Goal: Transaction & Acquisition: Purchase product/service

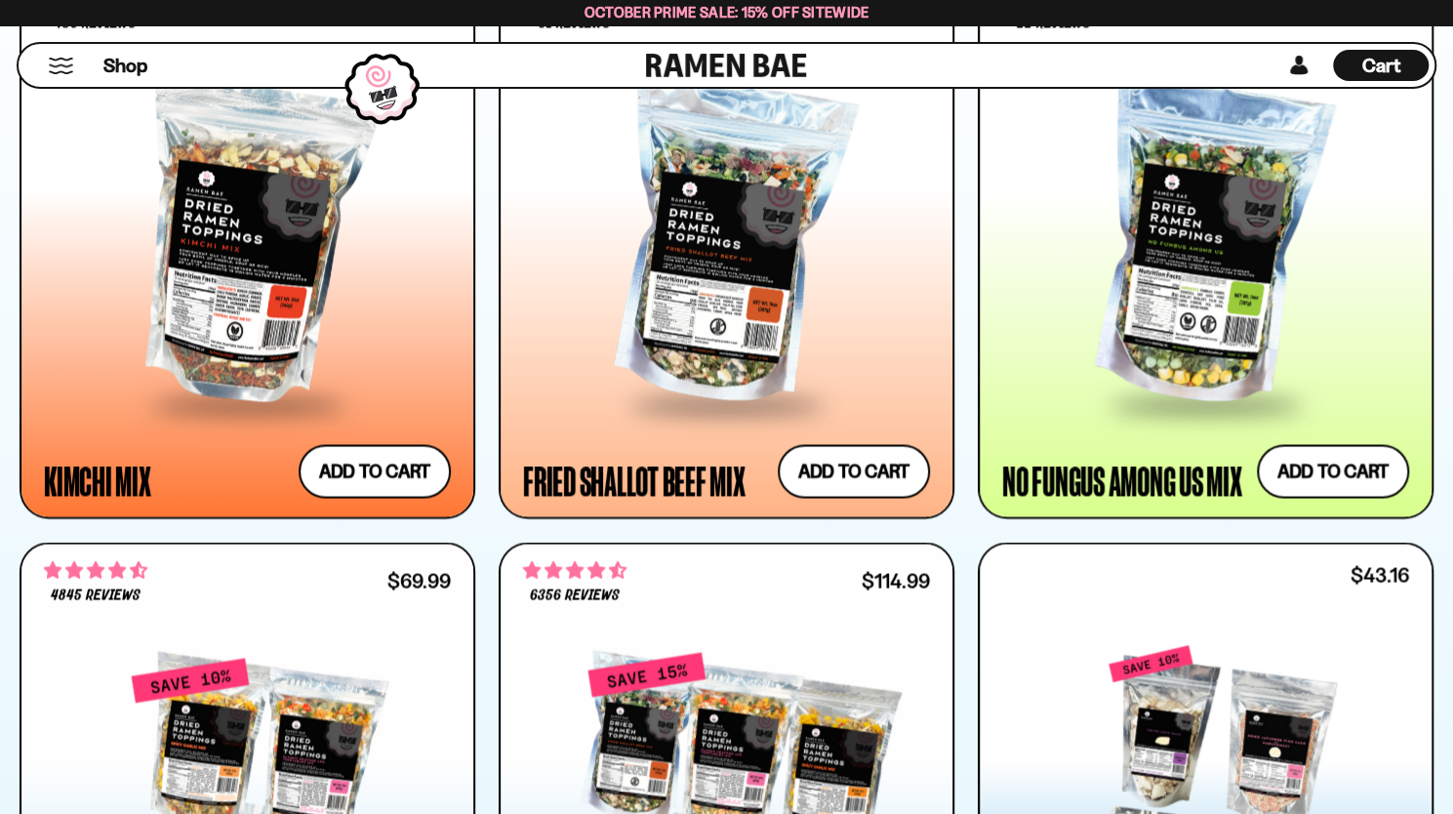
scroll to position [1820, 0]
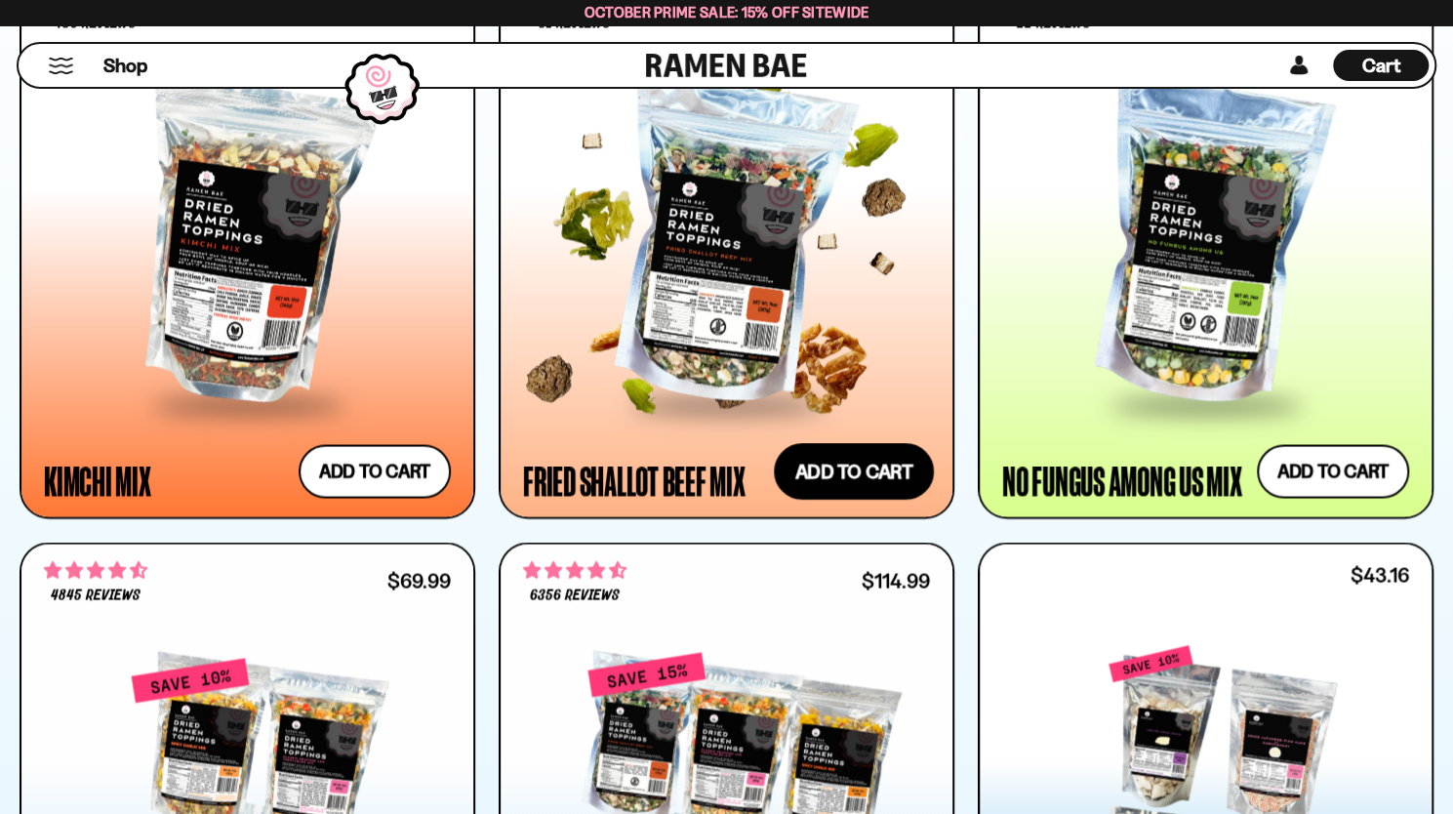
click at [816, 481] on button "Add to cart Add ― Regular price $31.99 Regular price Sale price $31.99 Unit pri…" at bounding box center [854, 471] width 160 height 57
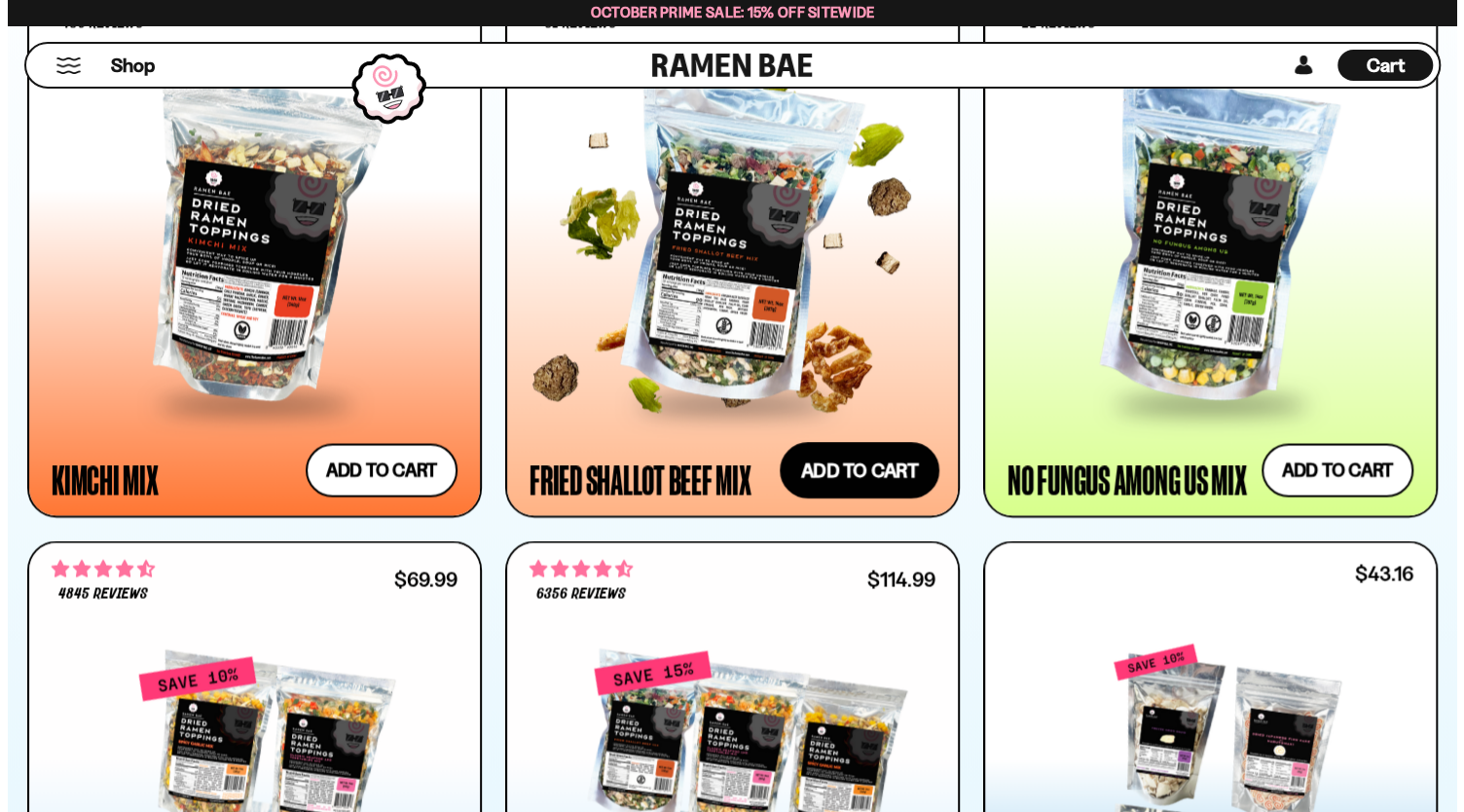
scroll to position [1823, 0]
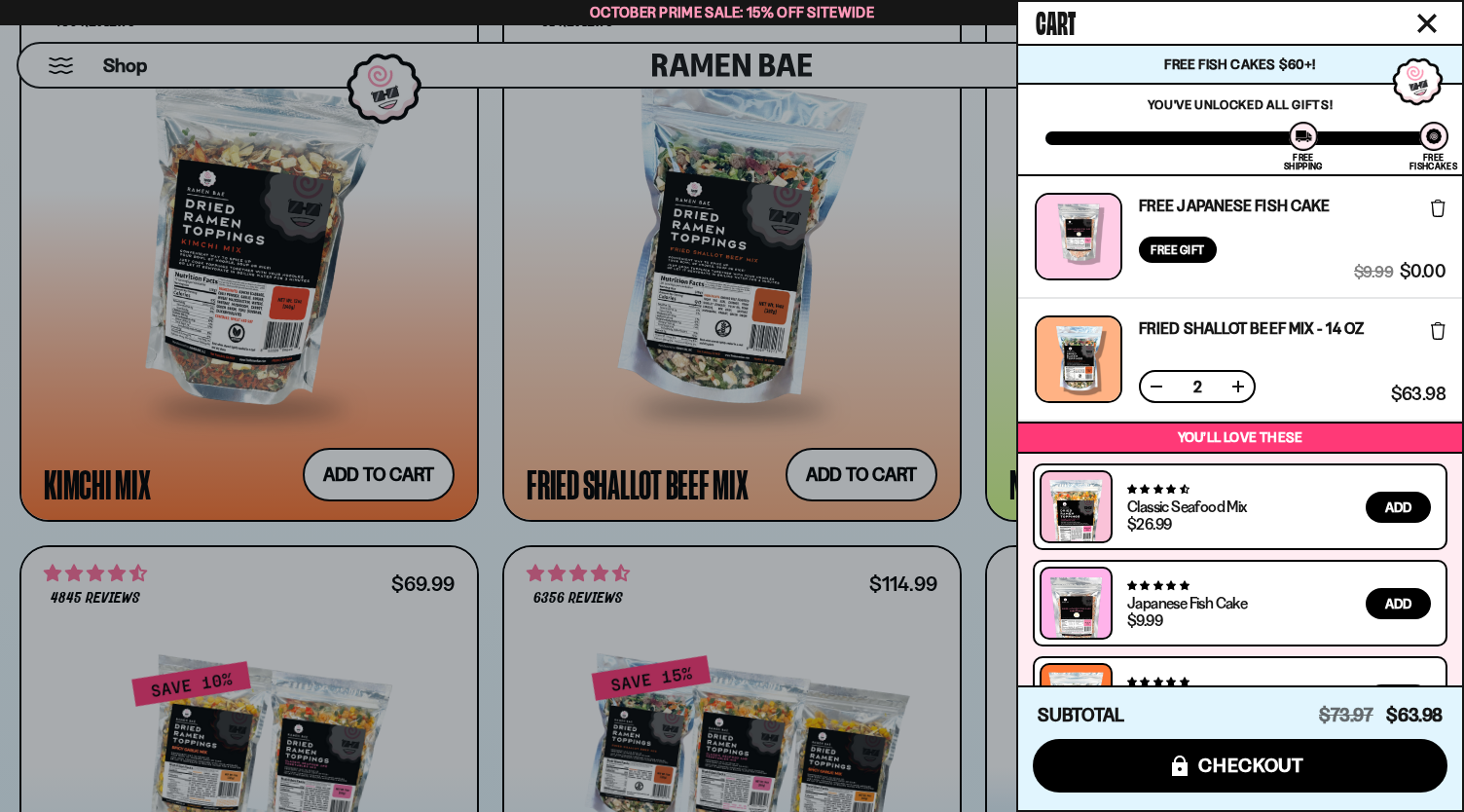
click at [1157, 387] on button at bounding box center [1157, 387] width 20 height 20
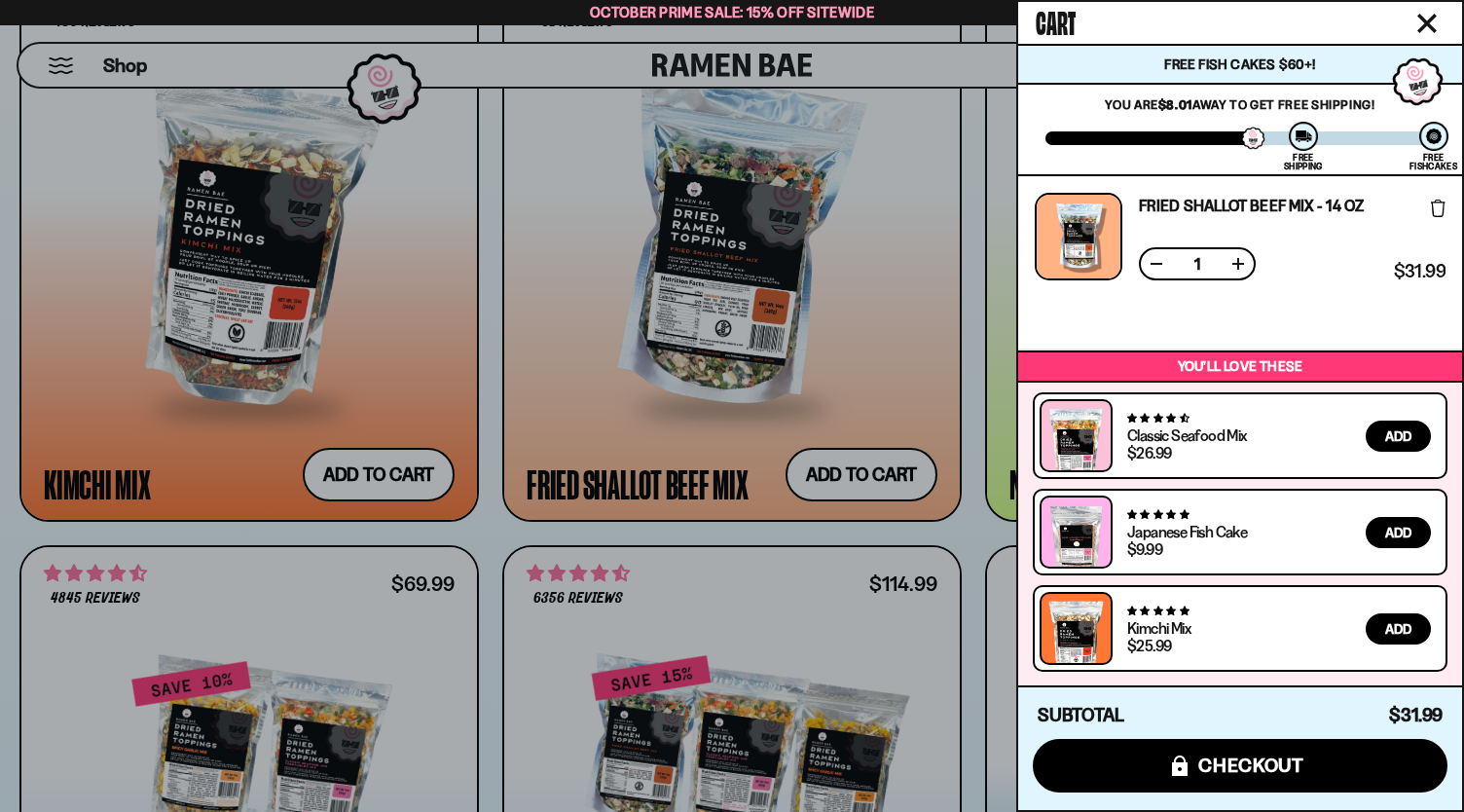
click at [0, 477] on div at bounding box center [732, 406] width 1464 height 812
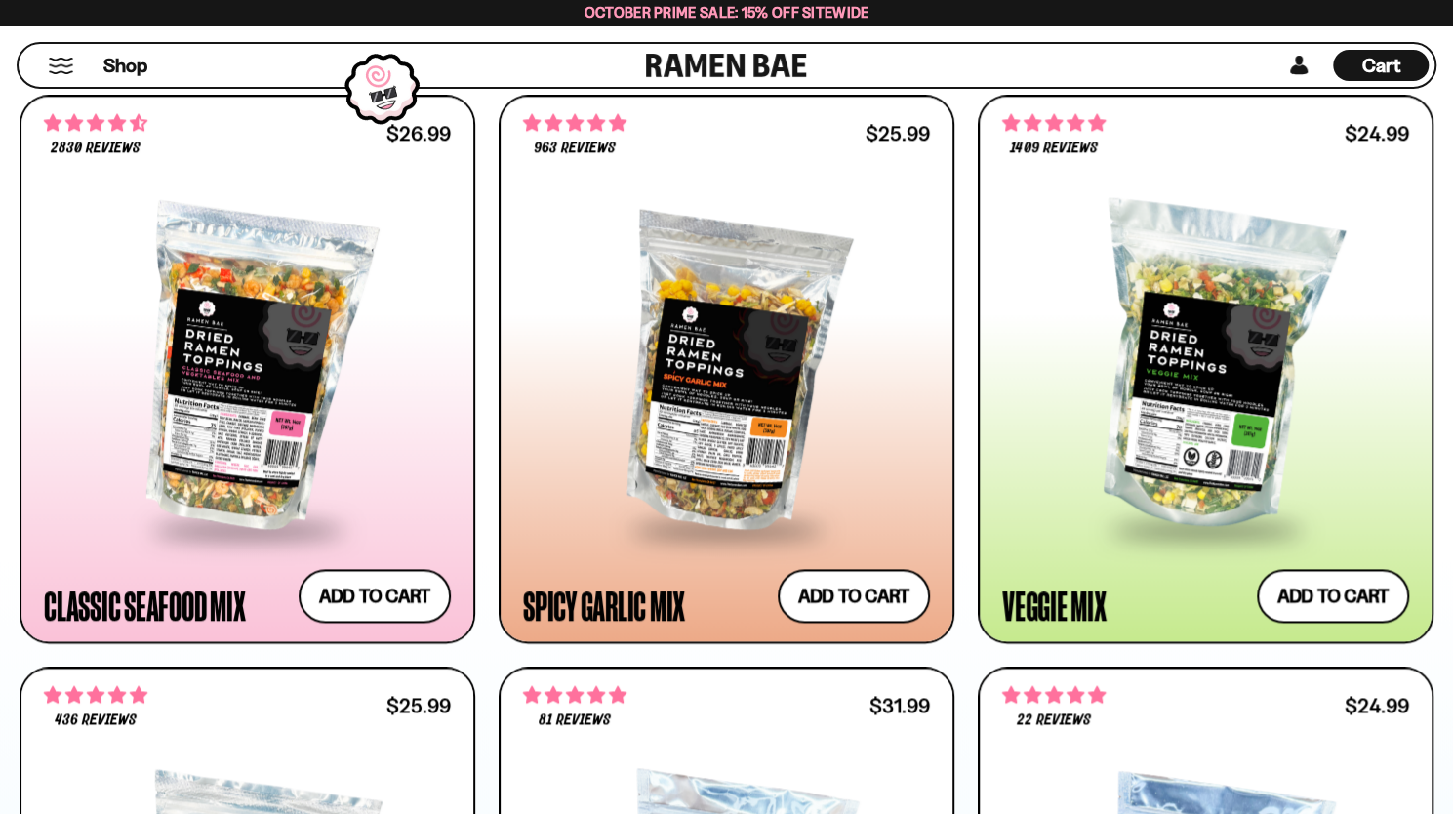
scroll to position [1125, 0]
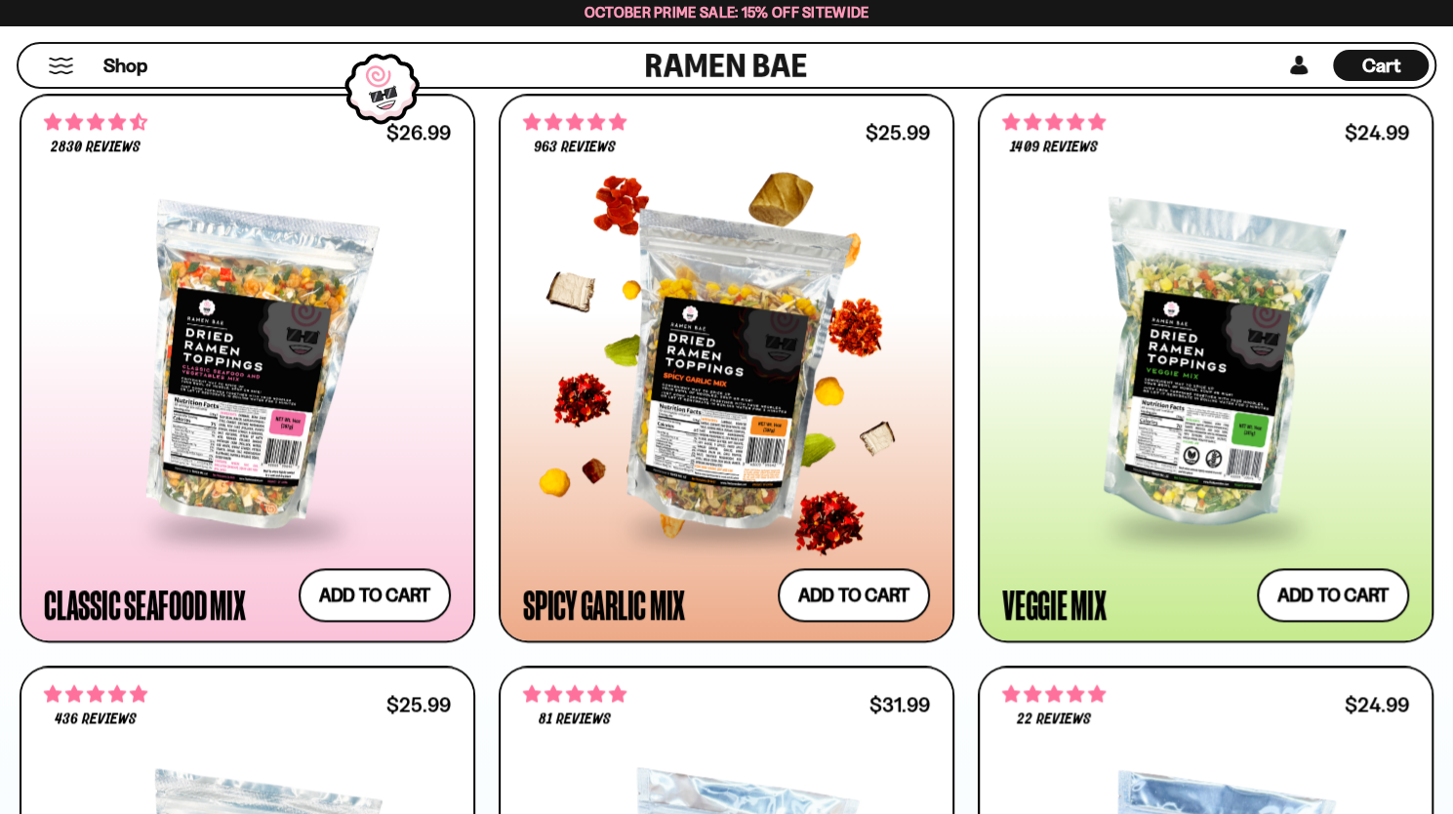
click at [760, 333] on div at bounding box center [726, 366] width 407 height 317
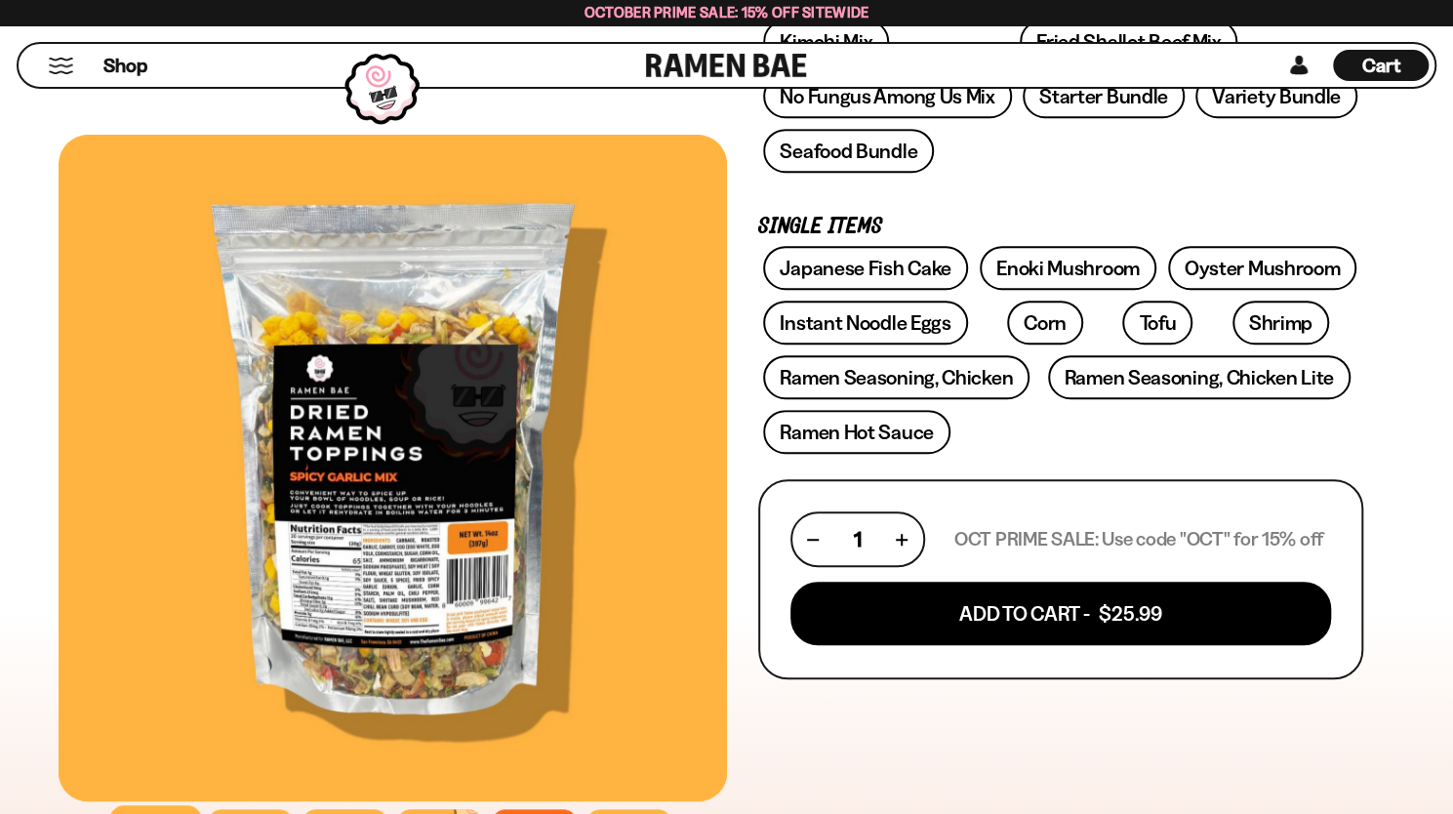
scroll to position [476, 0]
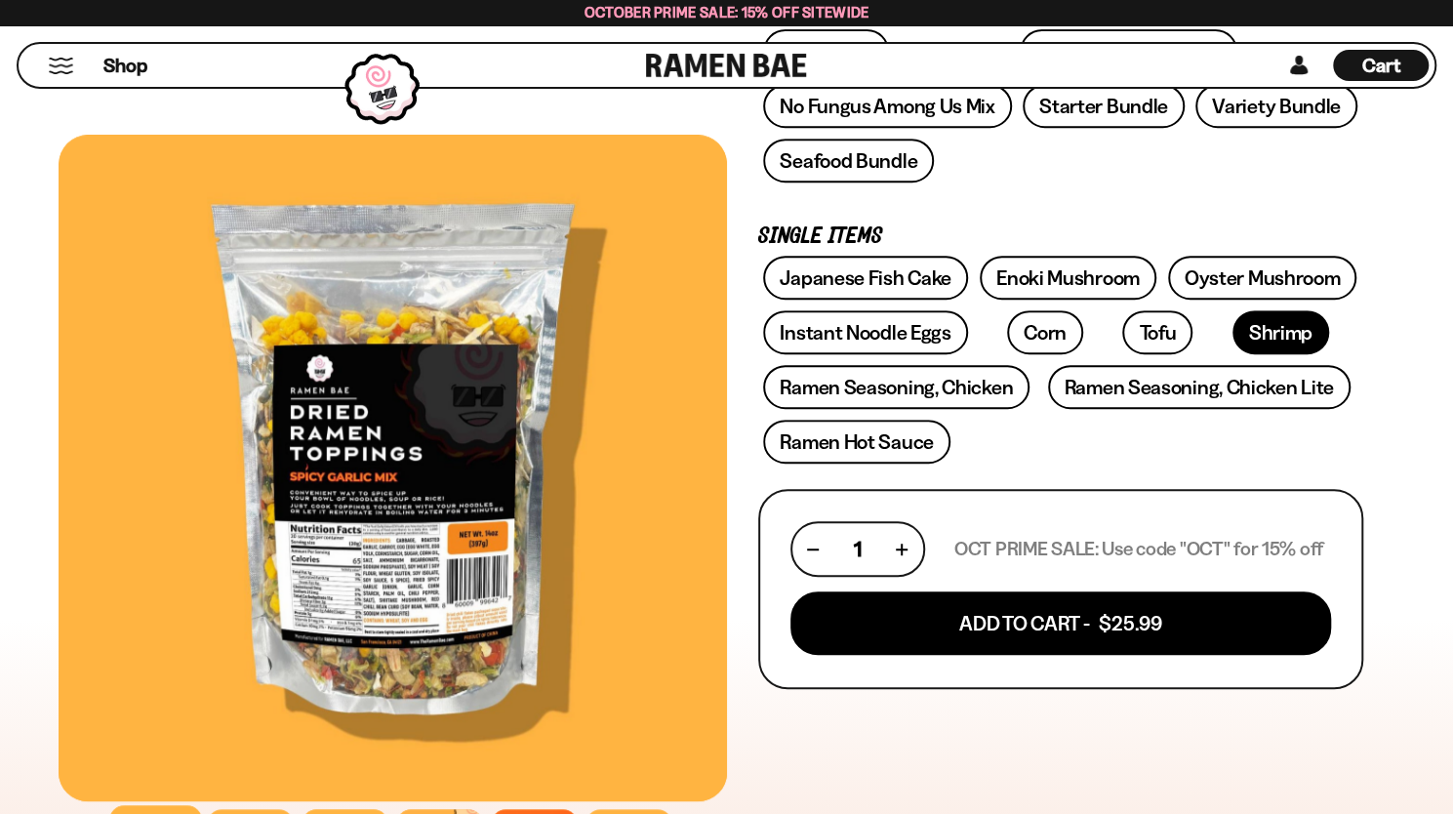
click at [1232, 341] on link "Shrimp" at bounding box center [1280, 332] width 97 height 44
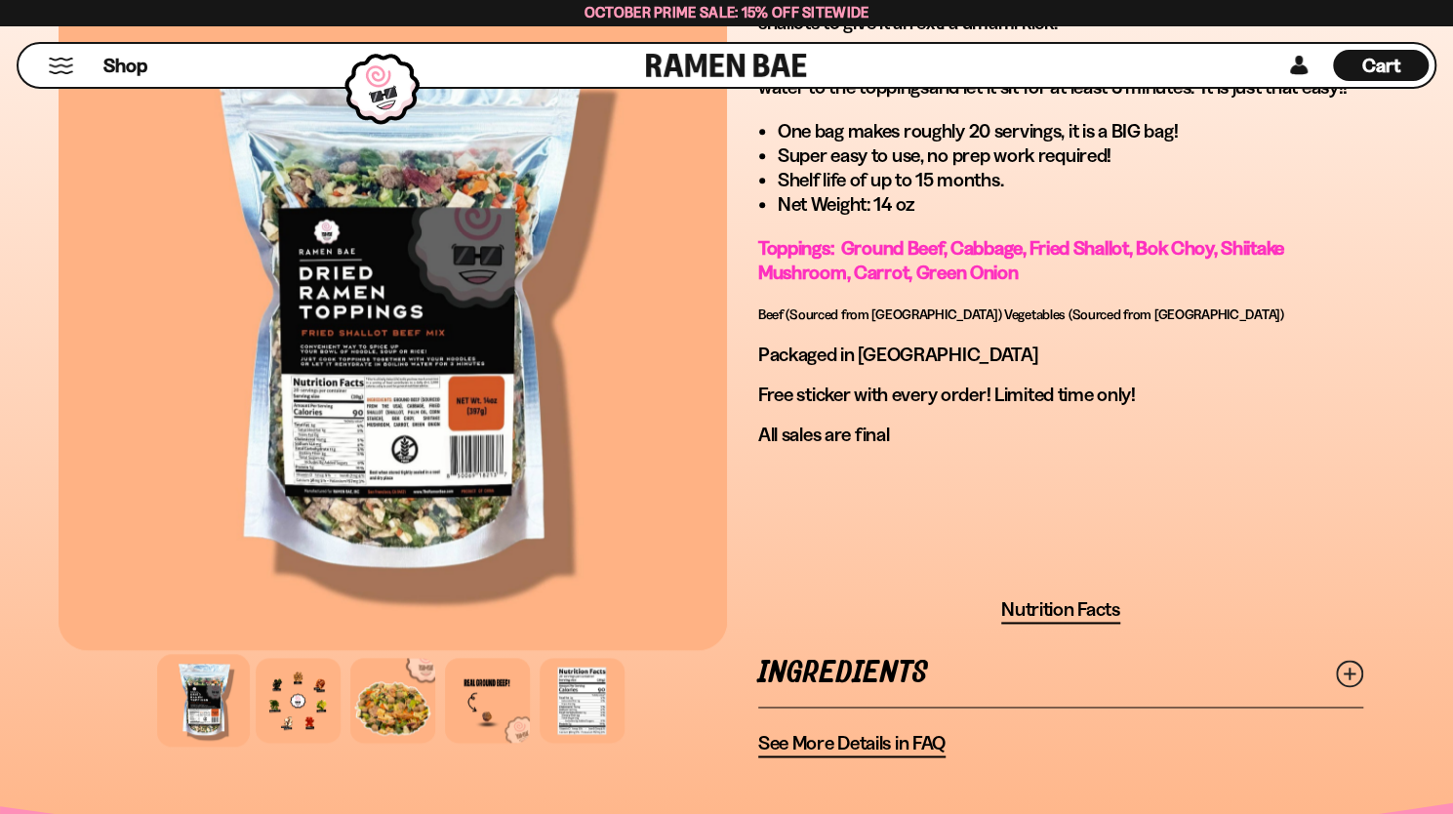
scroll to position [1361, 0]
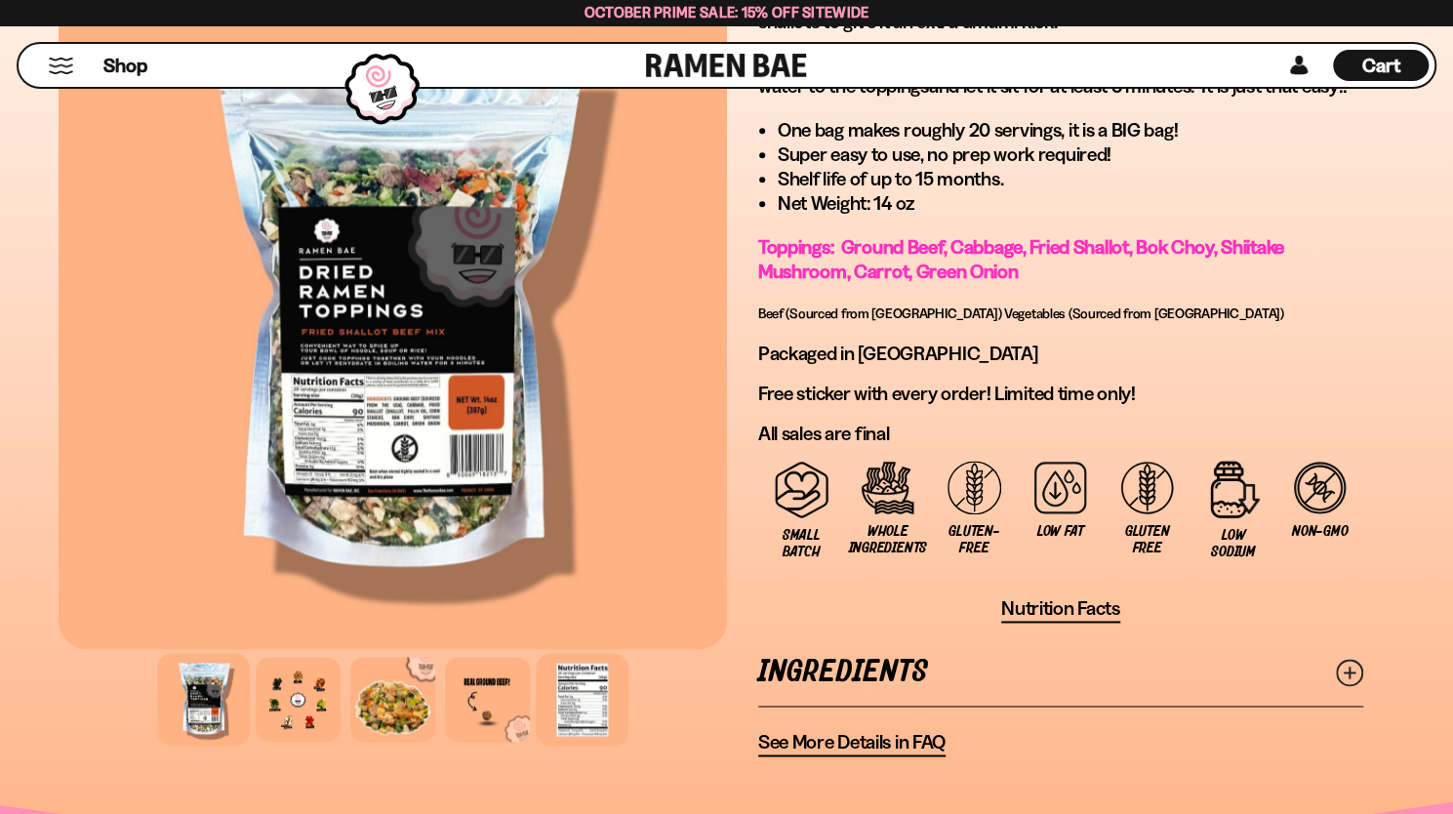
click at [570, 694] on div at bounding box center [582, 699] width 93 height 93
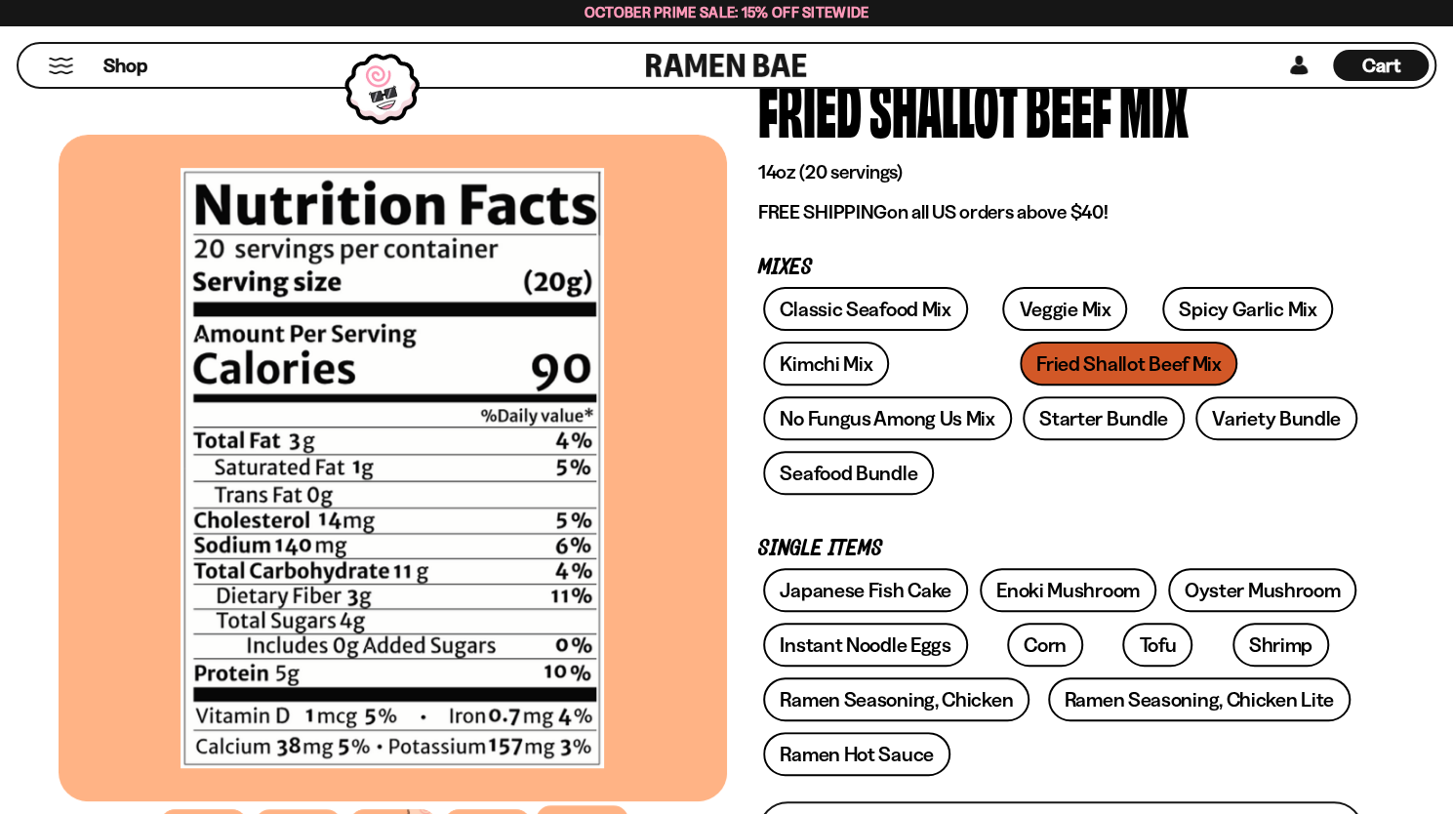
scroll to position [140, 0]
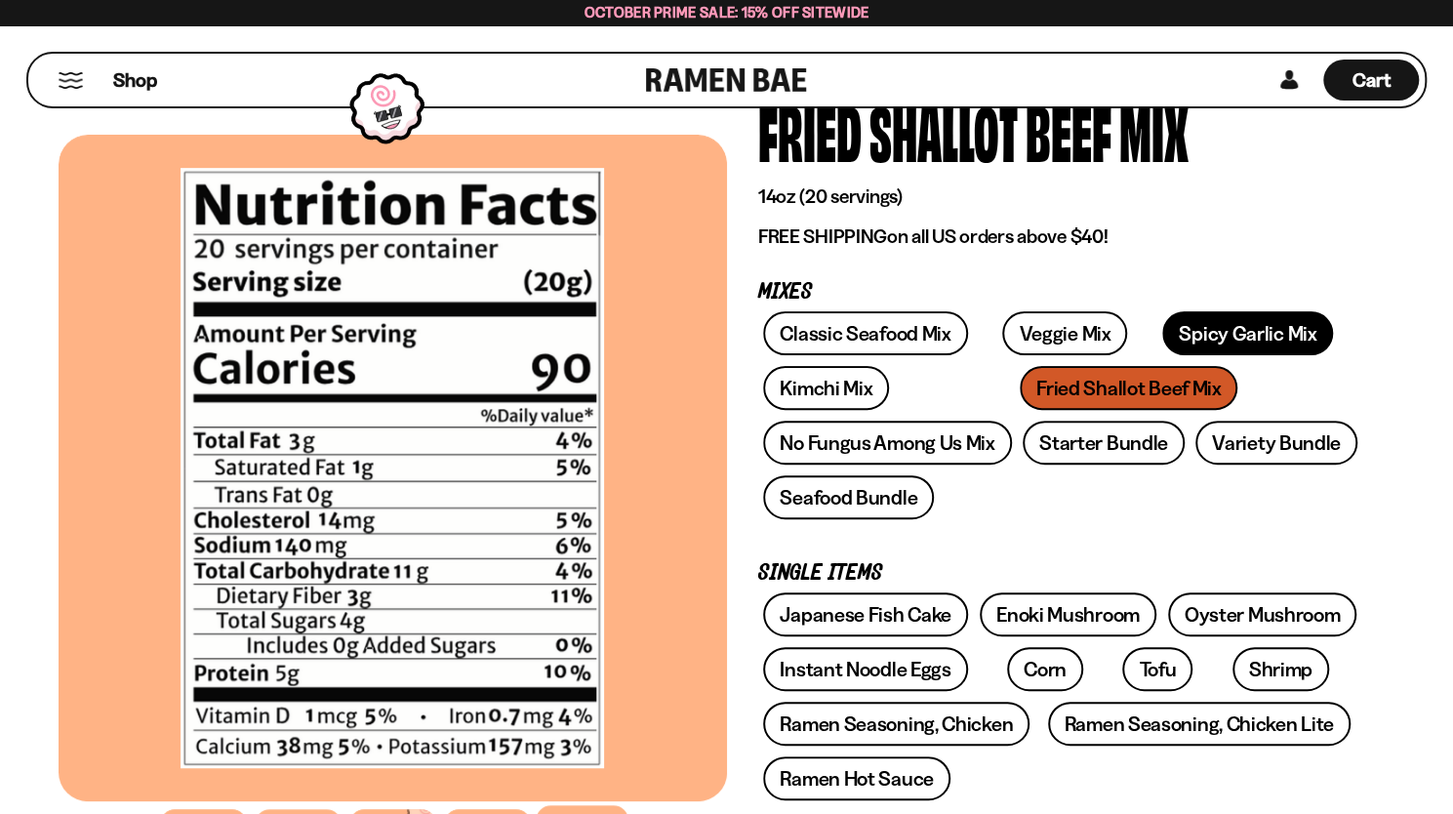
click at [1184, 335] on link "Spicy Garlic Mix" at bounding box center [1247, 333] width 171 height 44
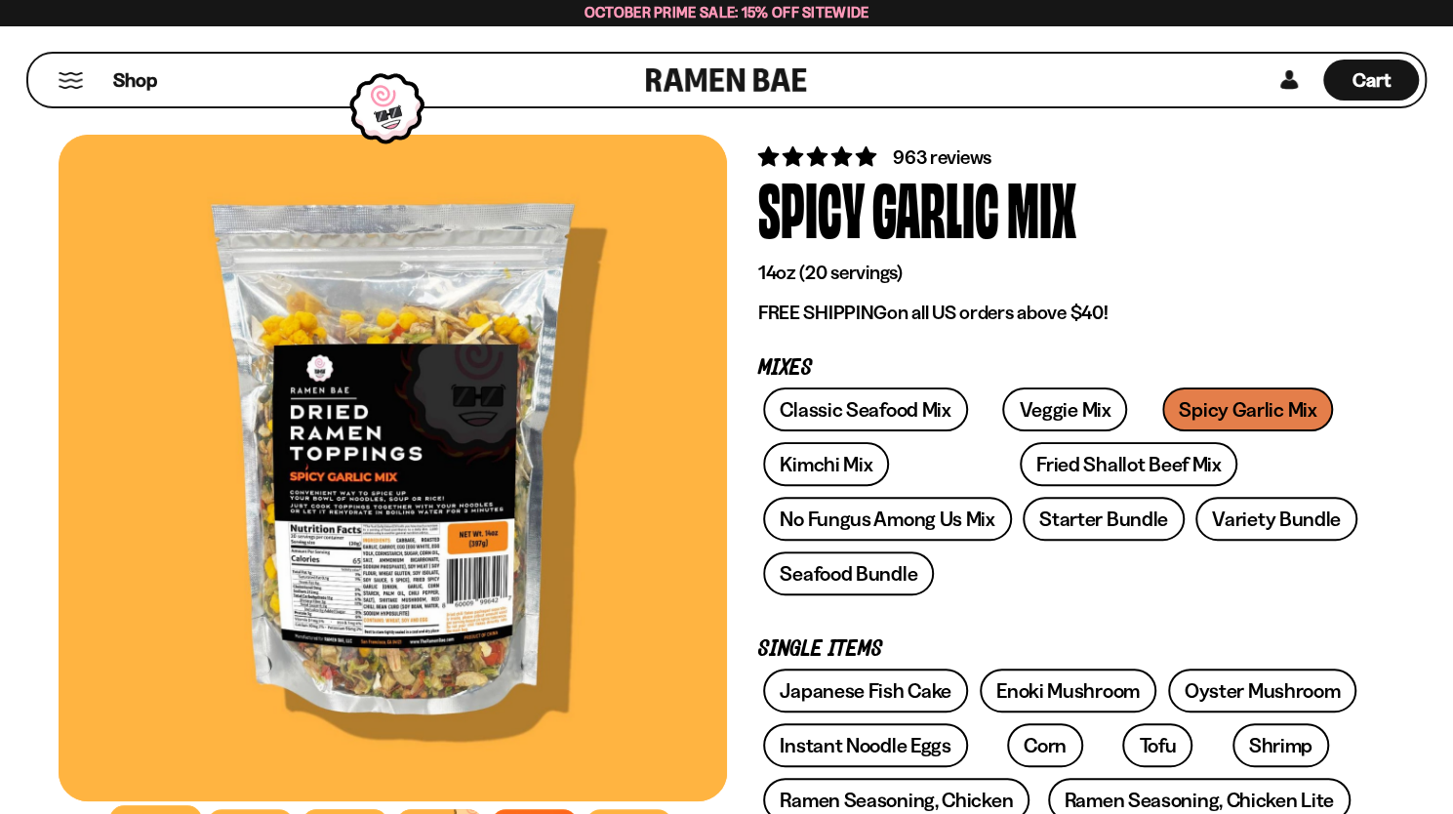
scroll to position [64, 0]
click at [409, 579] on div at bounding box center [393, 468] width 668 height 666
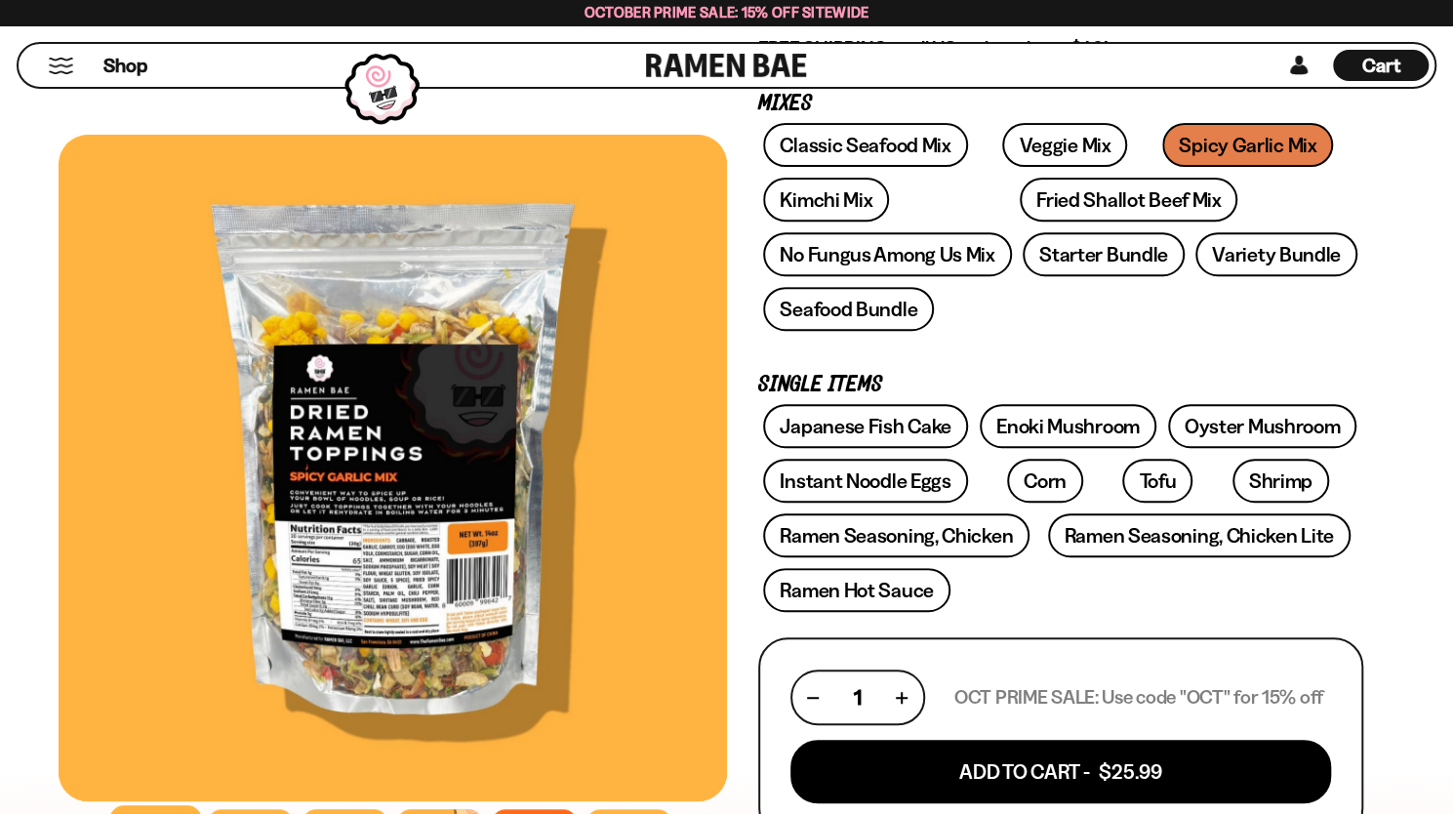
scroll to position [419, 0]
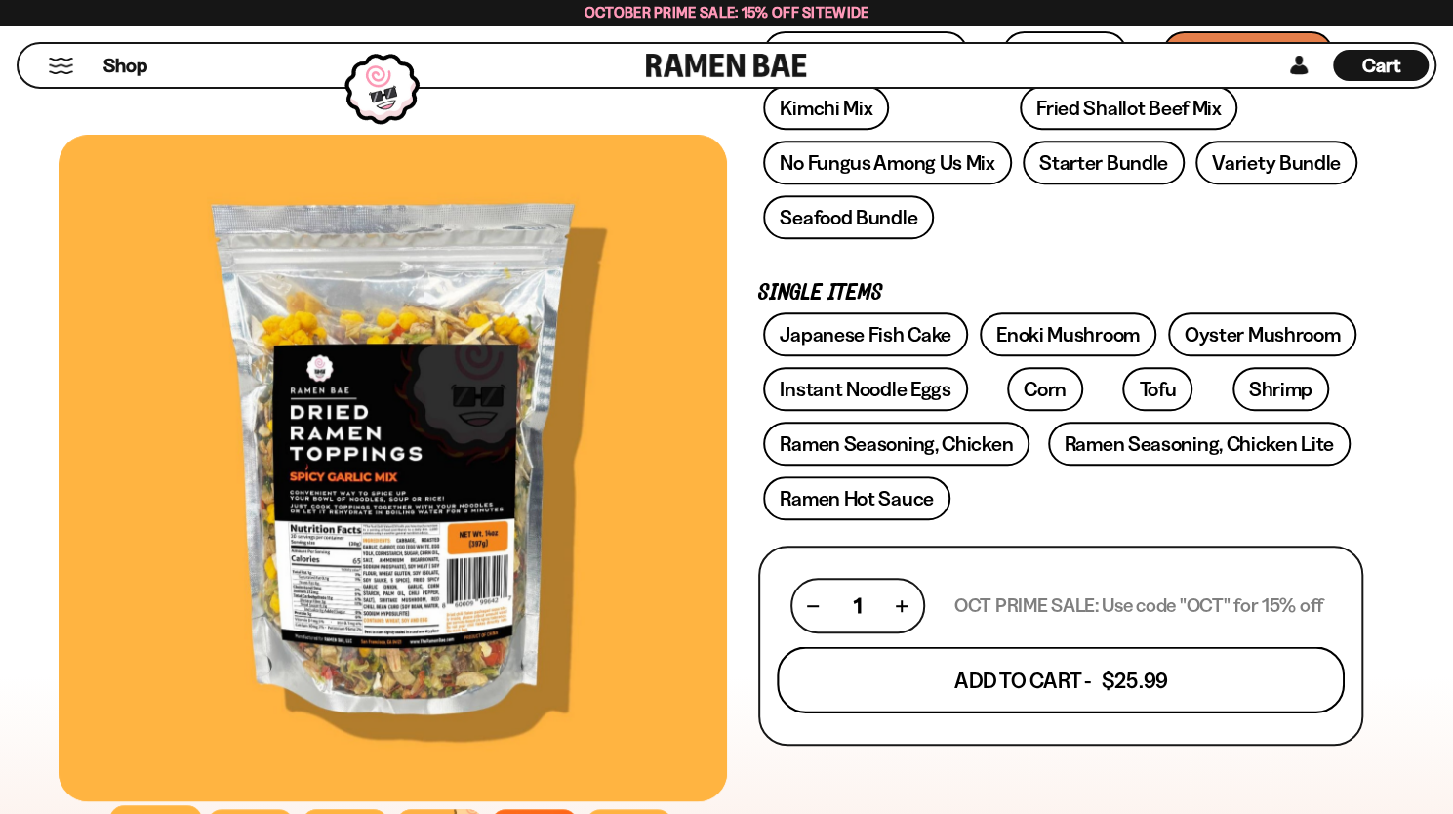
click at [1095, 666] on button "Add To Cart - $25.99" at bounding box center [1061, 680] width 568 height 66
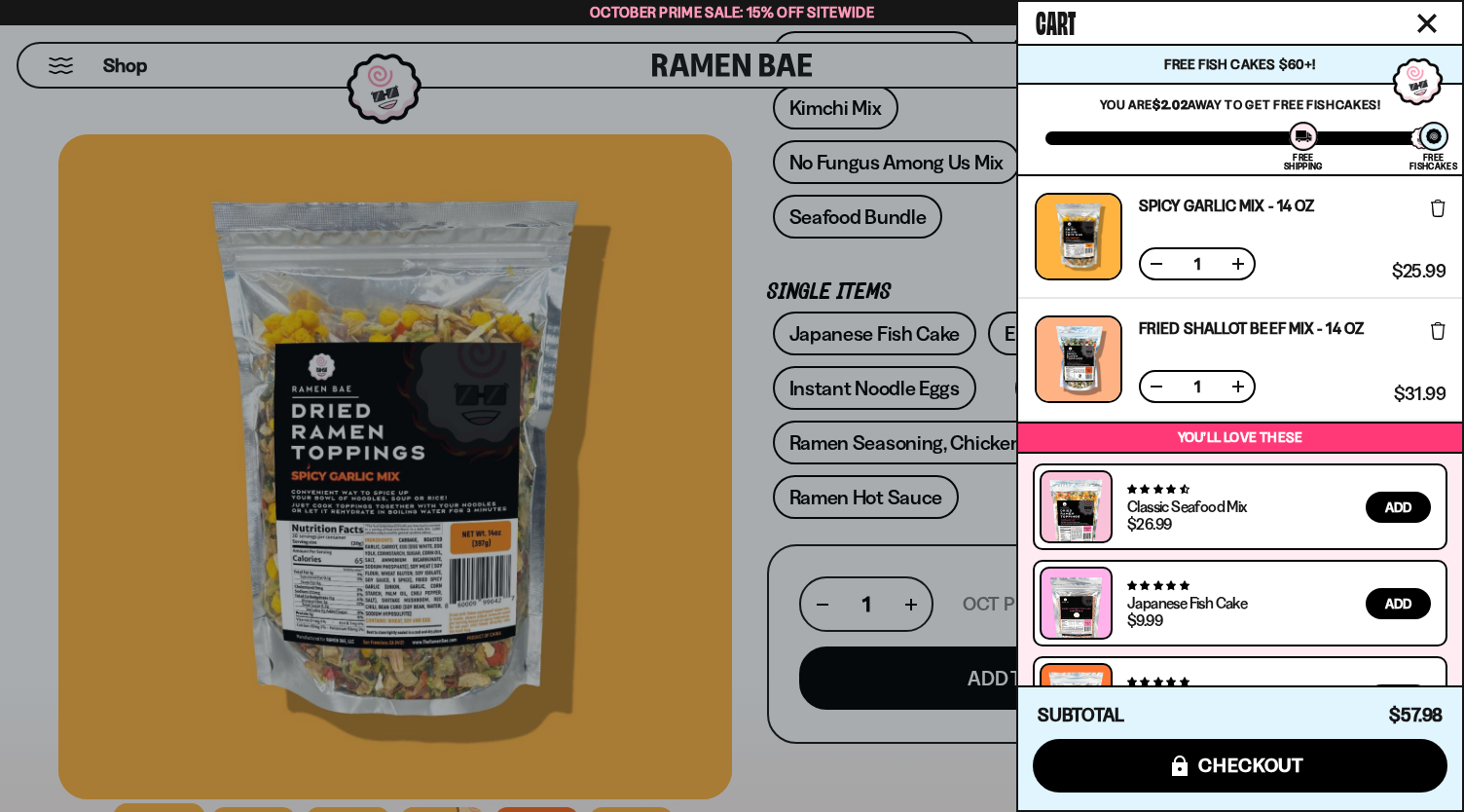
click at [1301, 138] on div at bounding box center [1303, 136] width 29 height 29
click at [1153, 267] on button at bounding box center [1157, 264] width 20 height 20
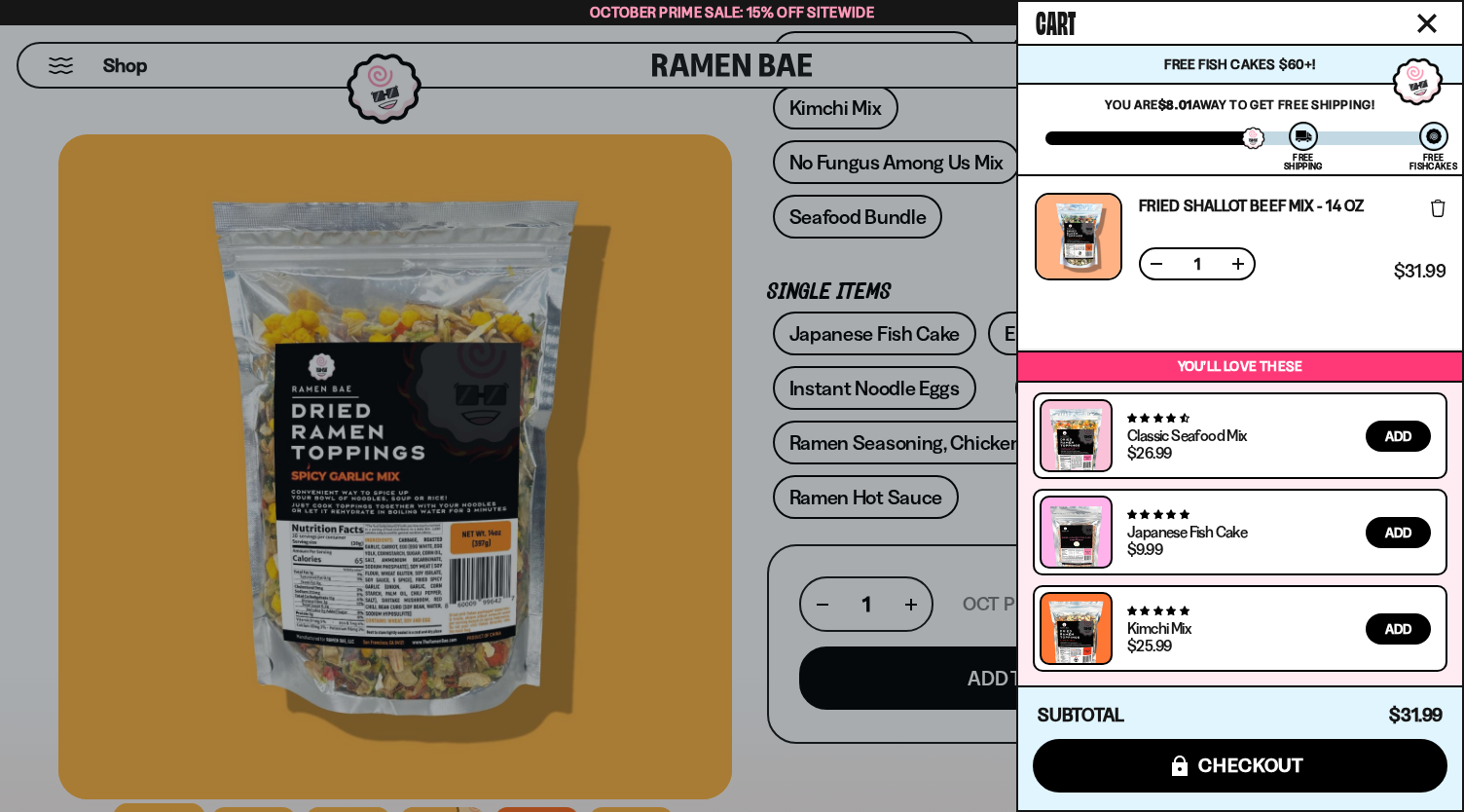
click at [759, 99] on div at bounding box center [732, 406] width 1464 height 812
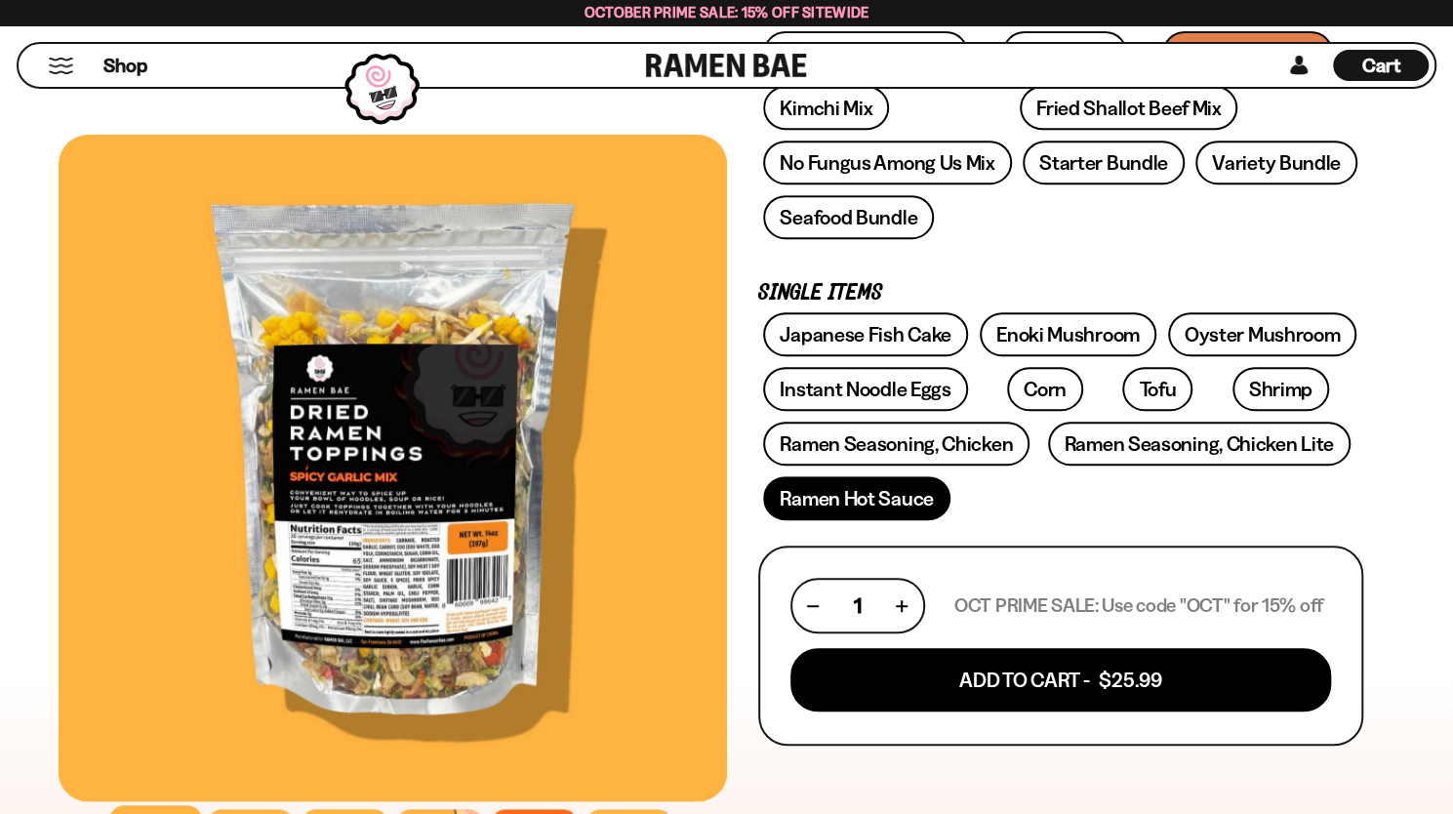
click at [868, 499] on link "Ramen Hot Sauce" at bounding box center [856, 498] width 187 height 44
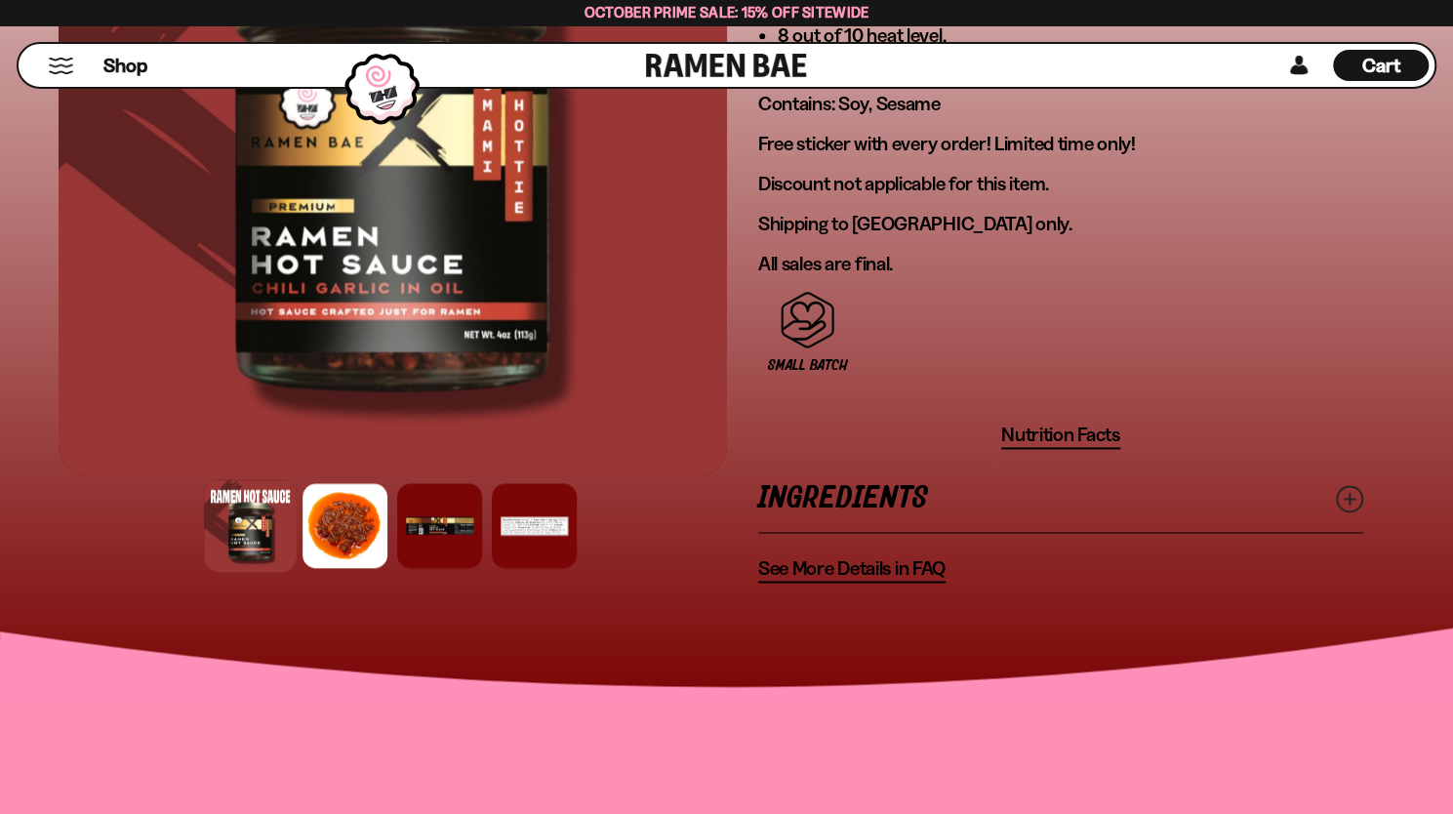
scroll to position [1532, 0]
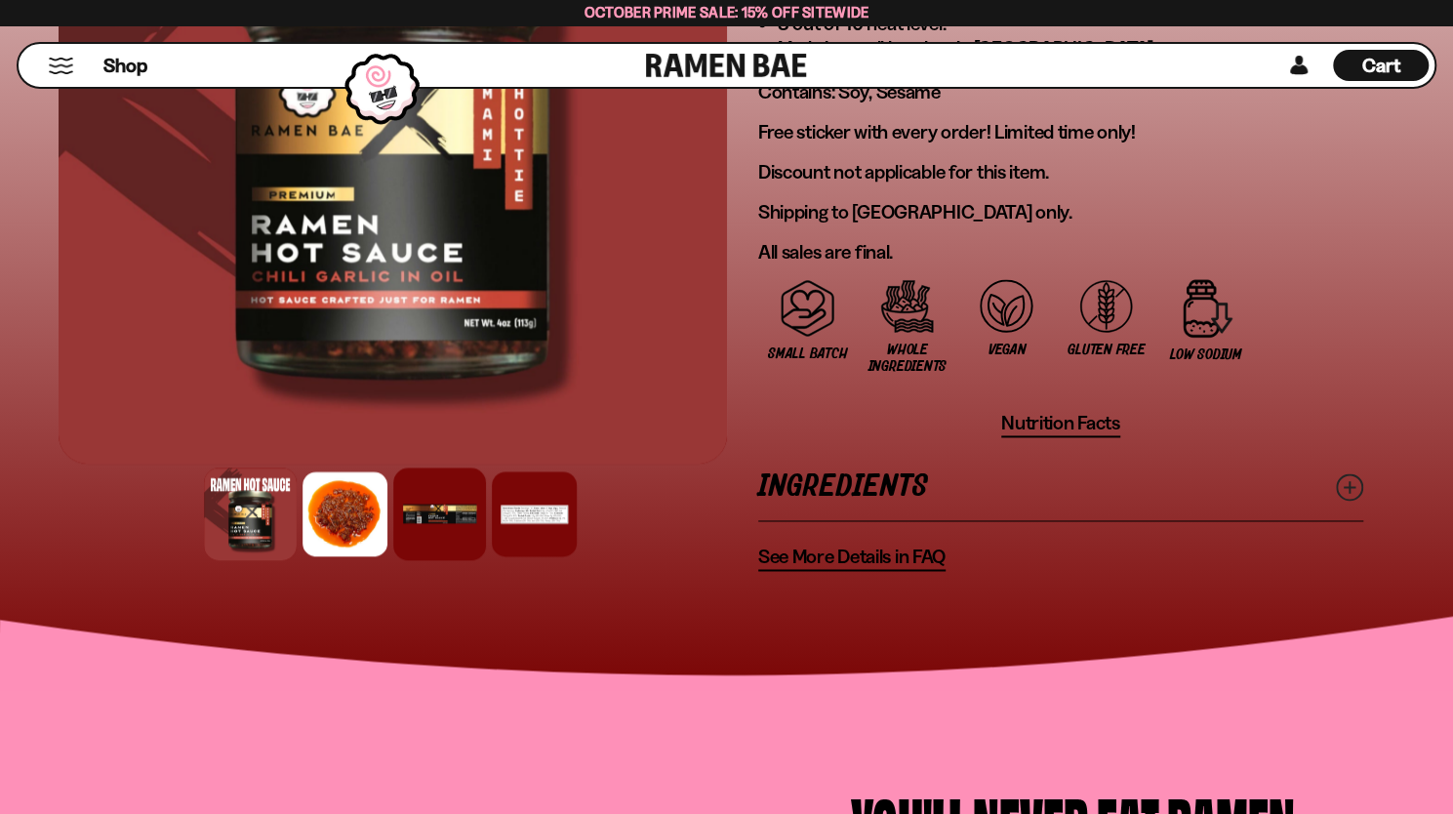
click at [427, 490] on div at bounding box center [439, 513] width 93 height 93
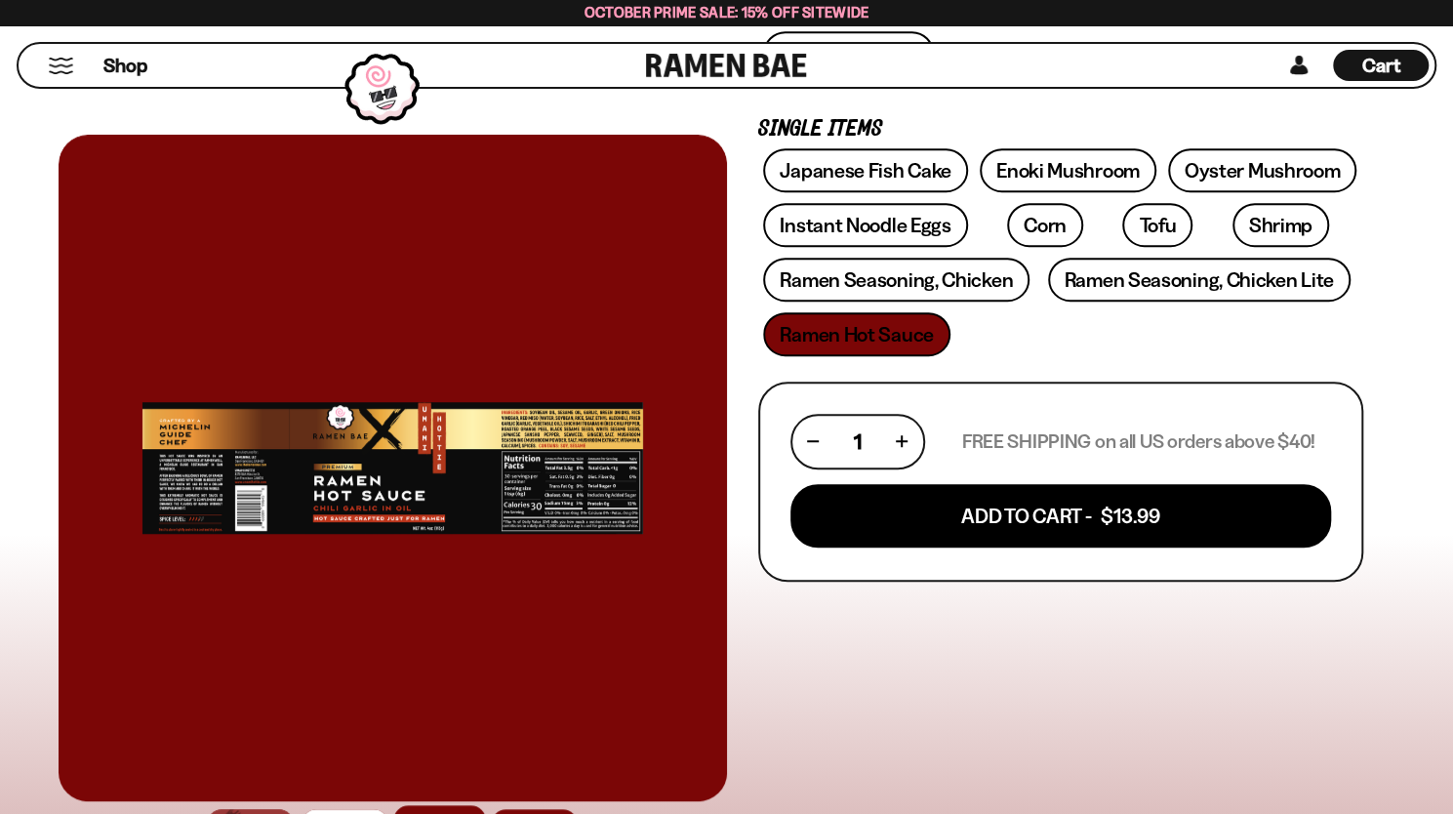
scroll to position [581, 0]
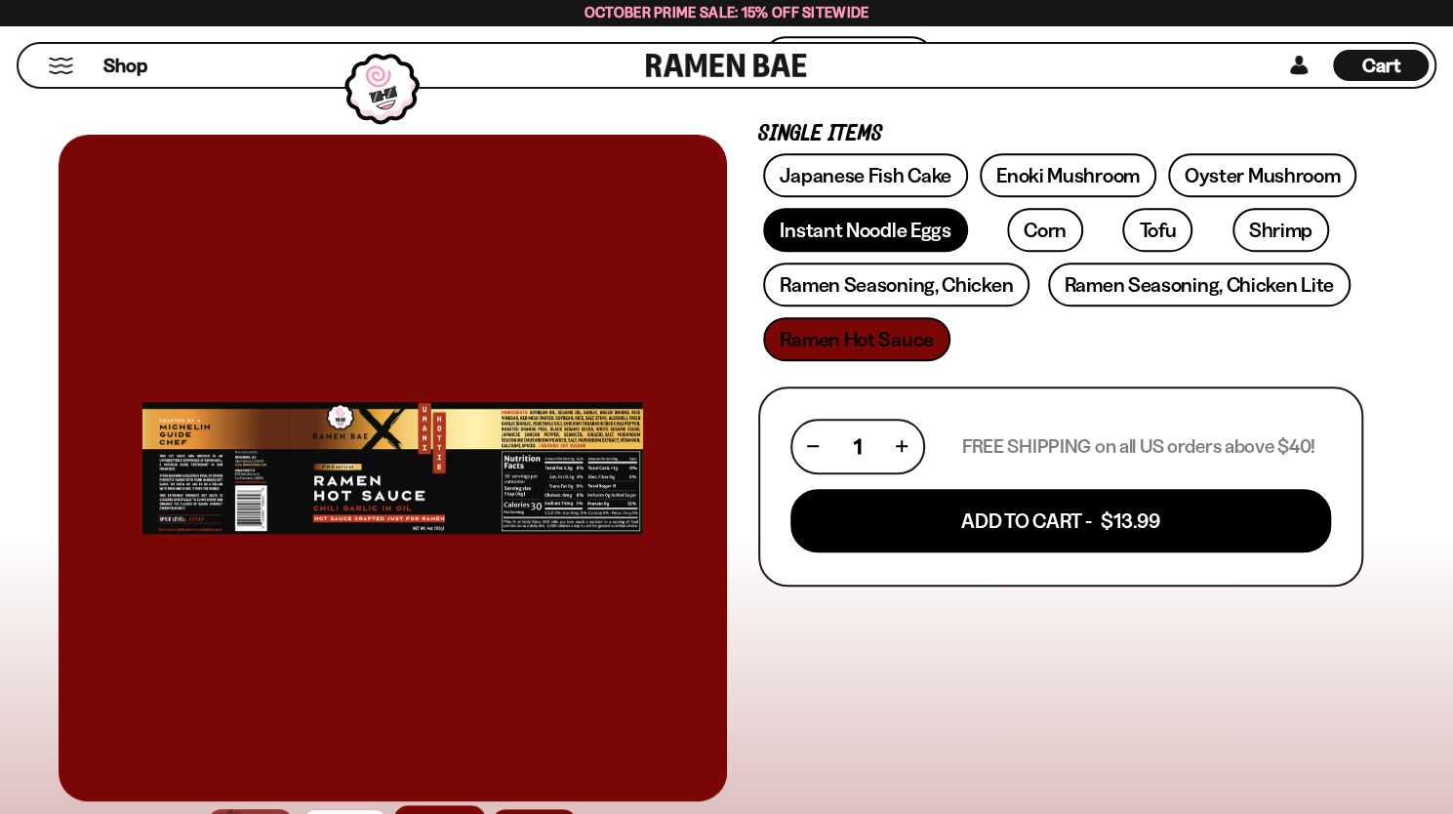
click at [956, 243] on link "Instant Noodle Eggs" at bounding box center [865, 230] width 204 height 44
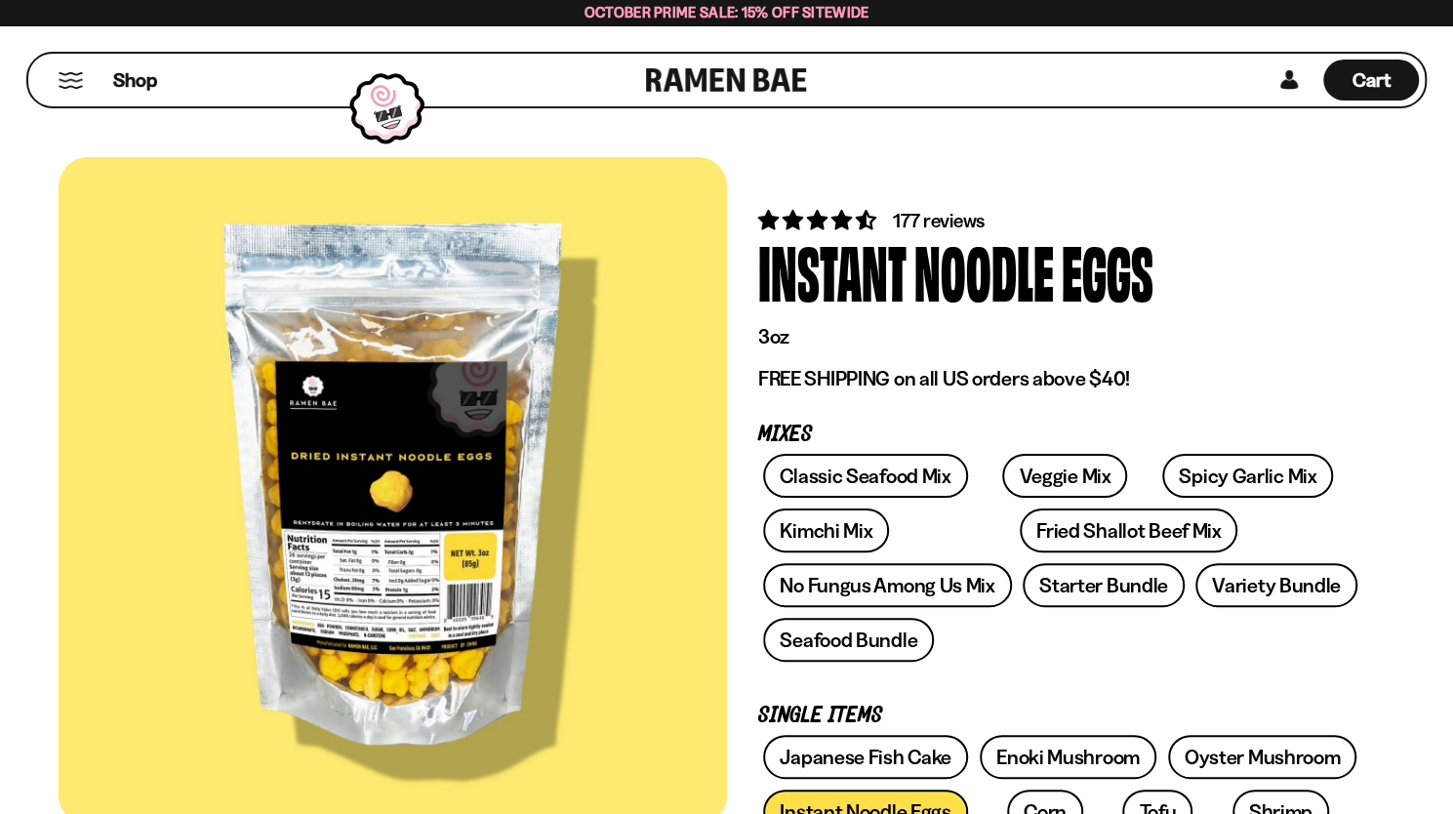
scroll to position [6, 0]
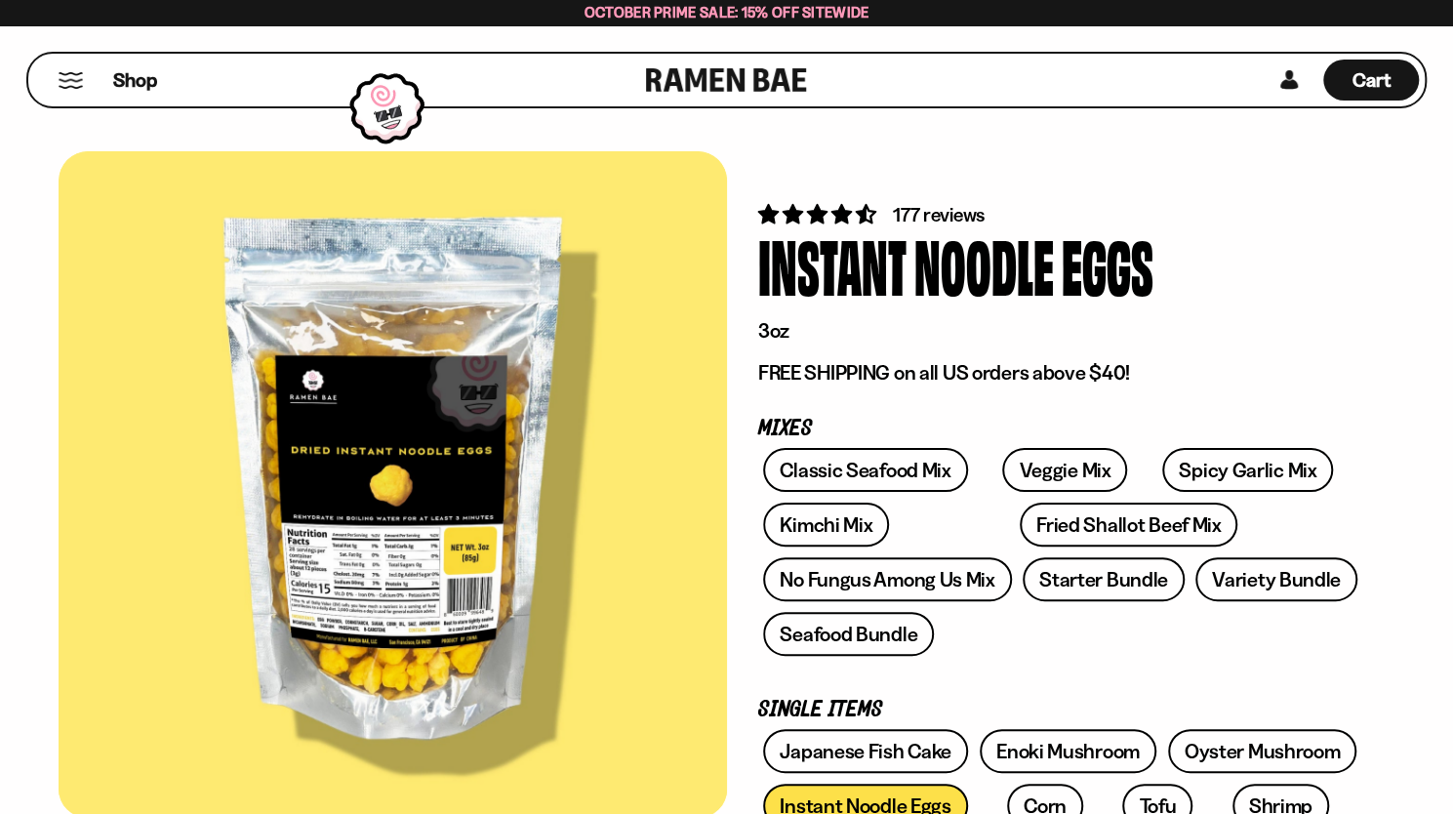
click at [393, 567] on div at bounding box center [393, 484] width 668 height 666
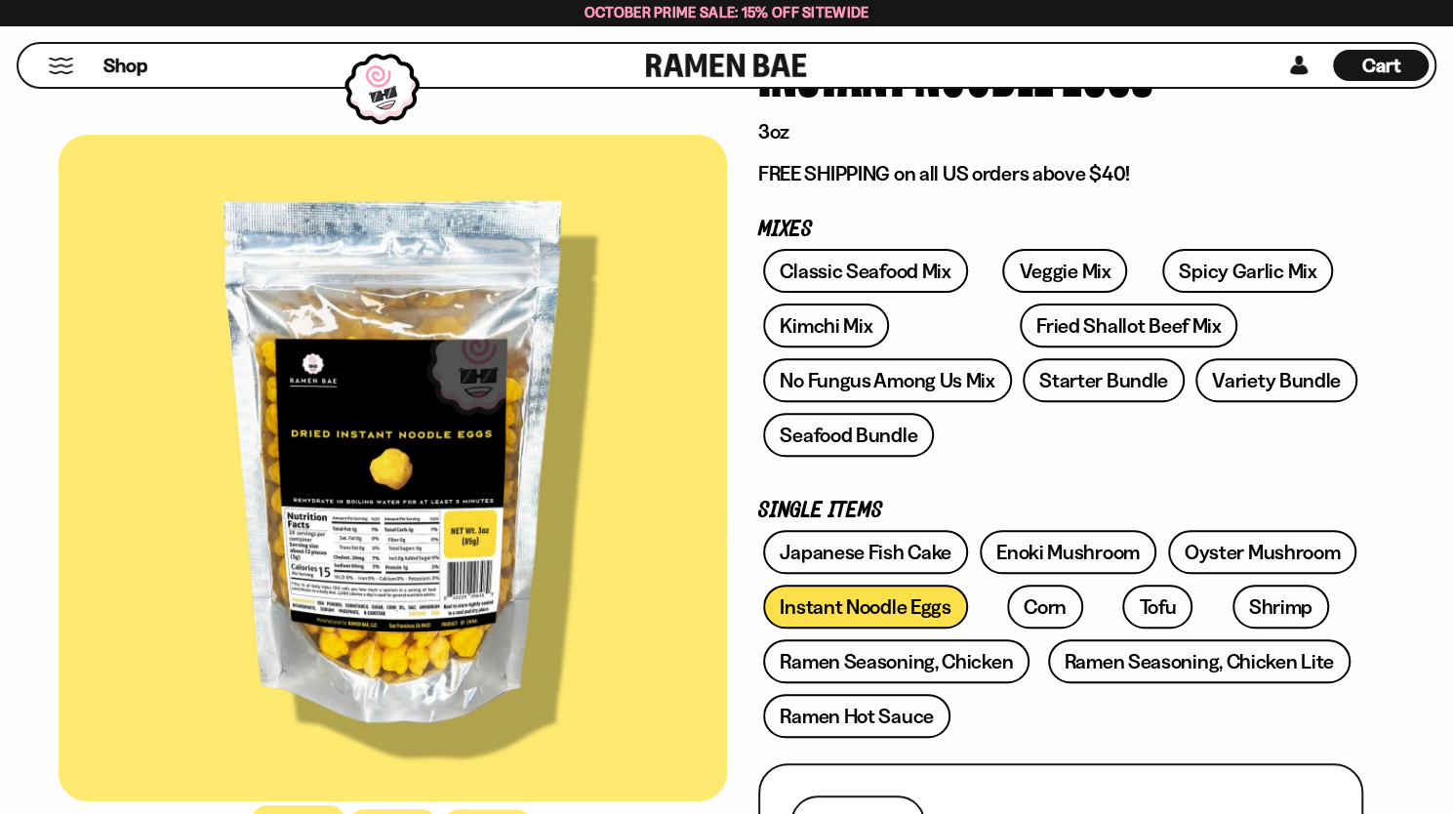
scroll to position [205, 0]
click at [1013, 588] on link "Corn" at bounding box center [1045, 606] width 76 height 44
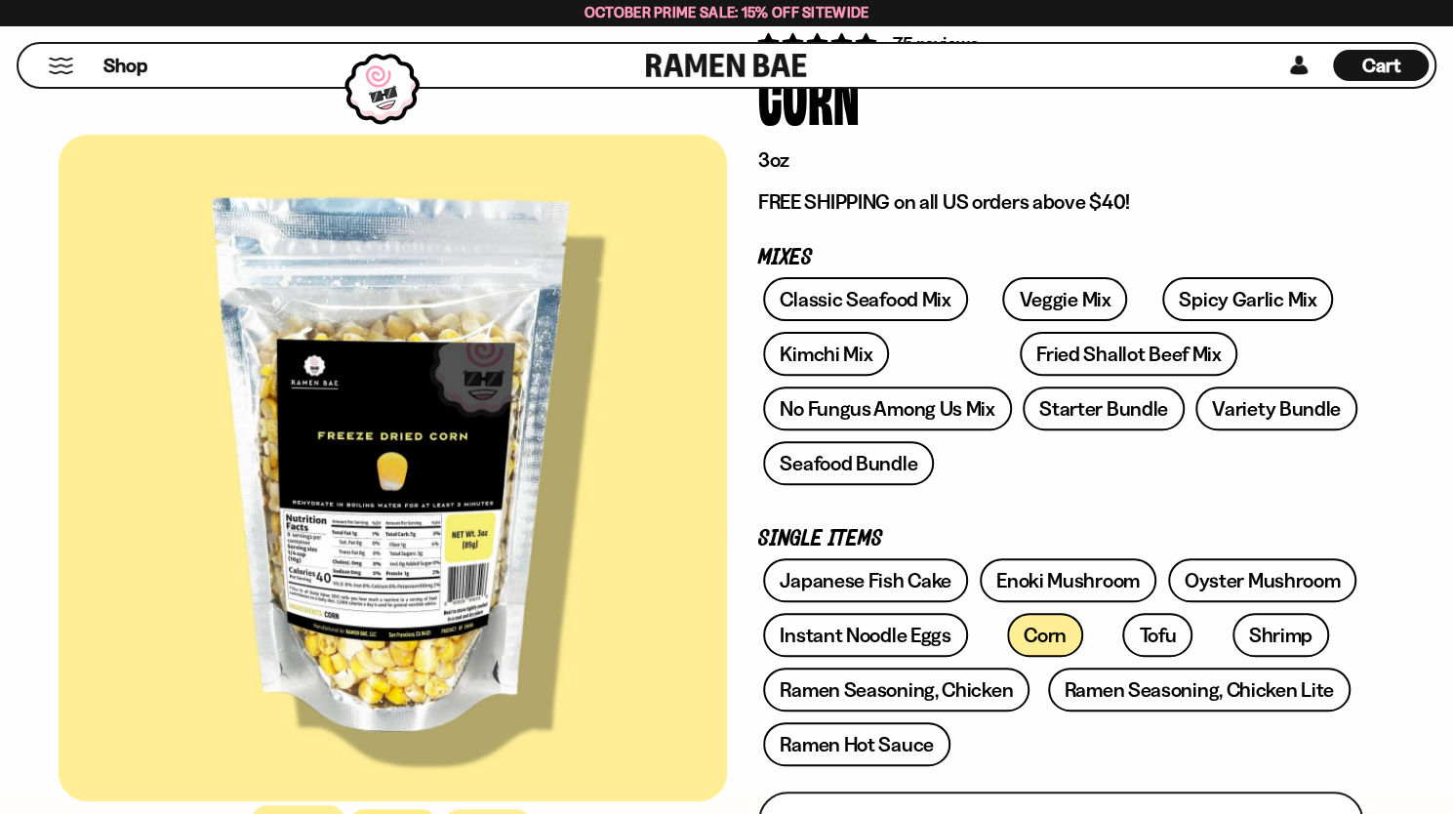
scroll to position [160, 0]
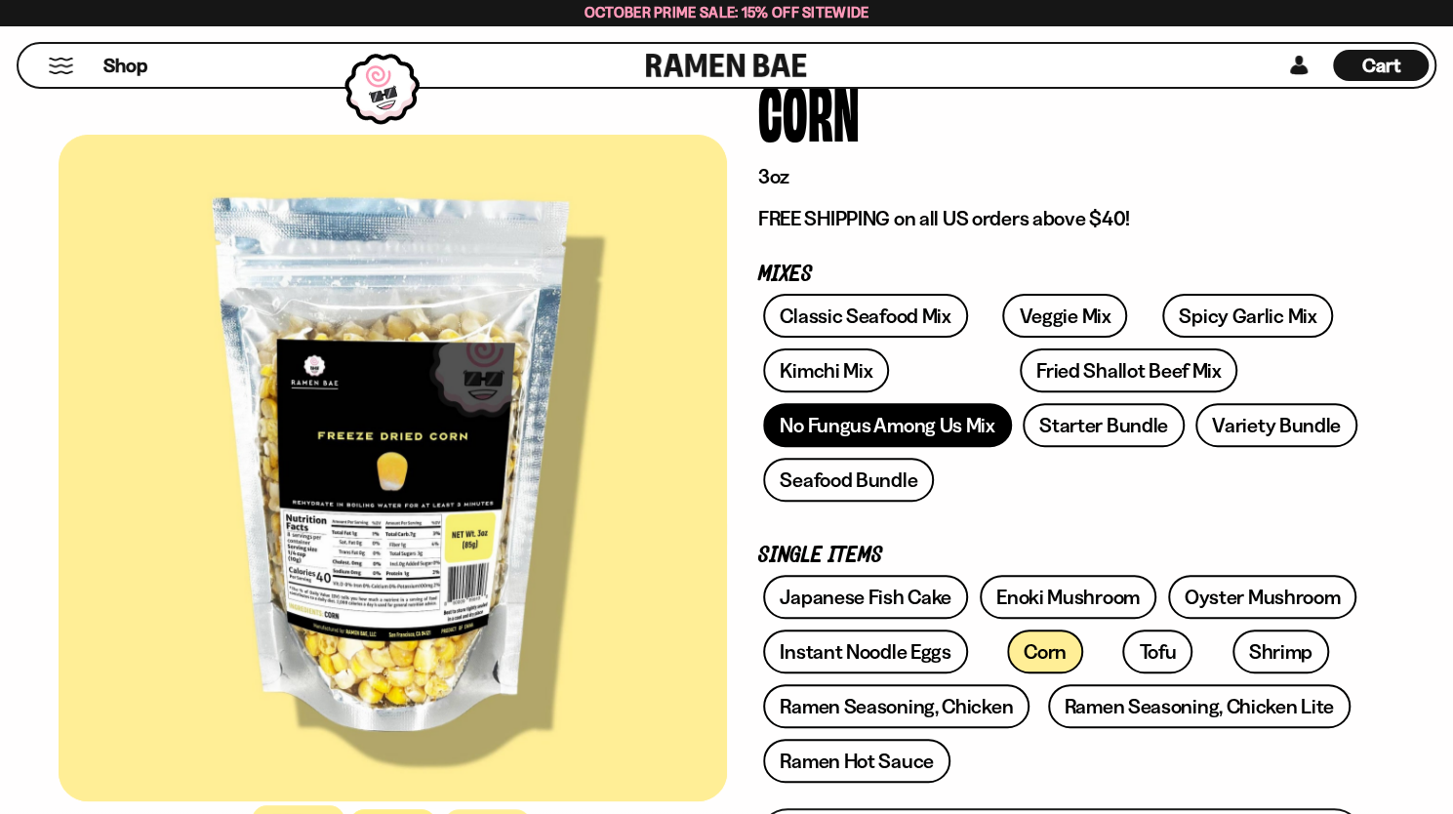
click at [962, 432] on link "No Fungus Among Us Mix" at bounding box center [887, 425] width 248 height 44
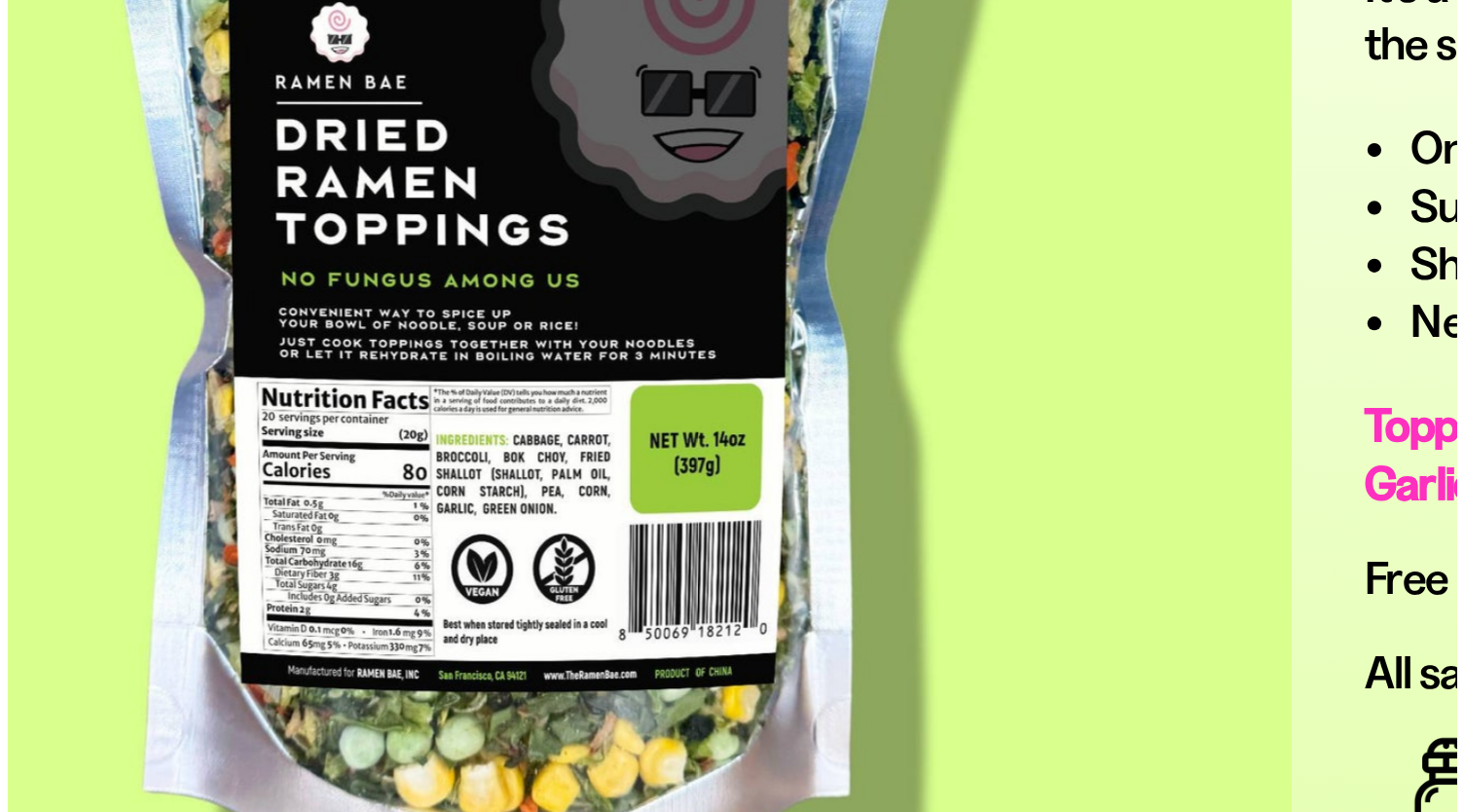
scroll to position [1033, 0]
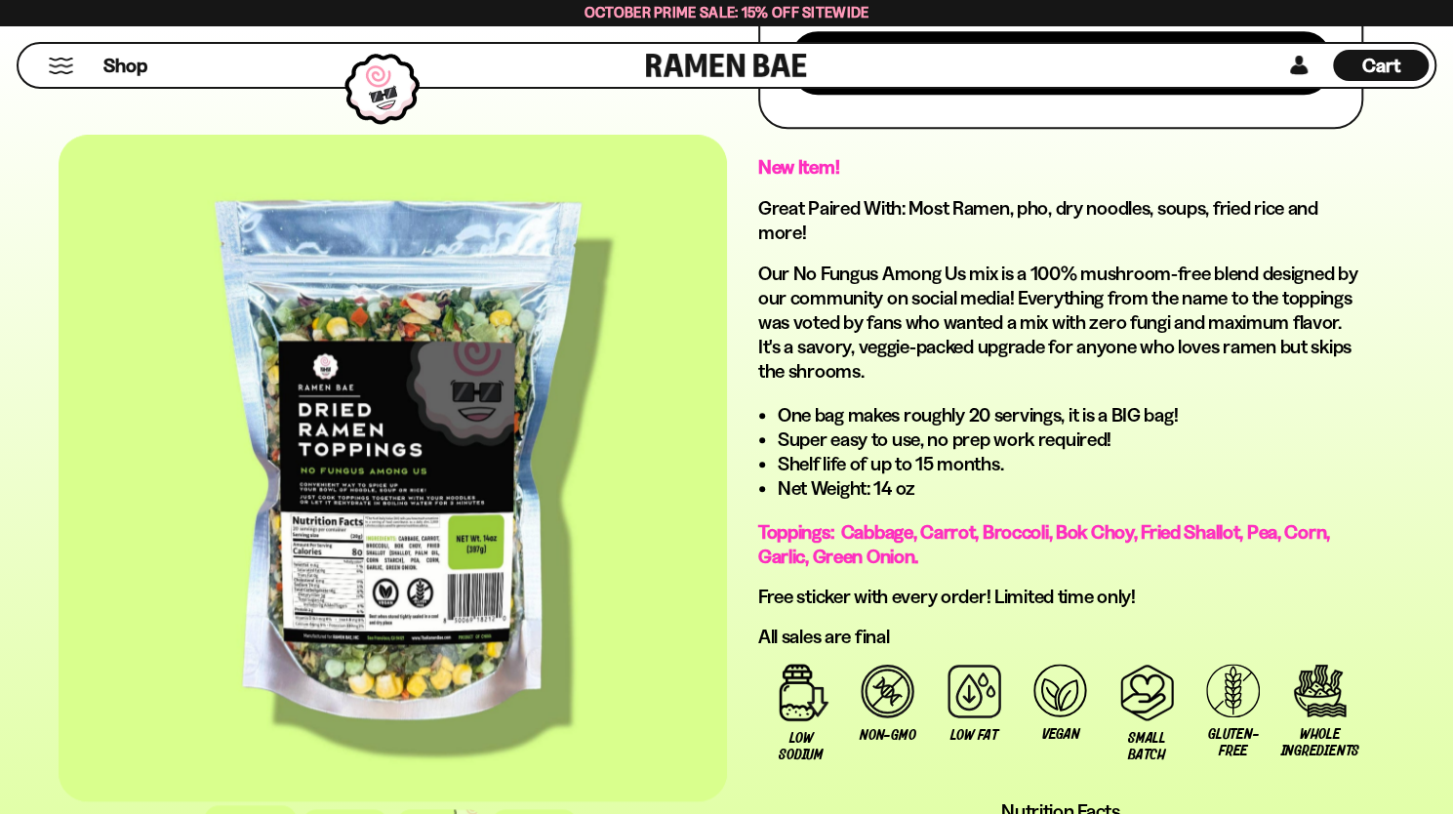
click at [1379, 67] on span "Cart" at bounding box center [1381, 65] width 38 height 23
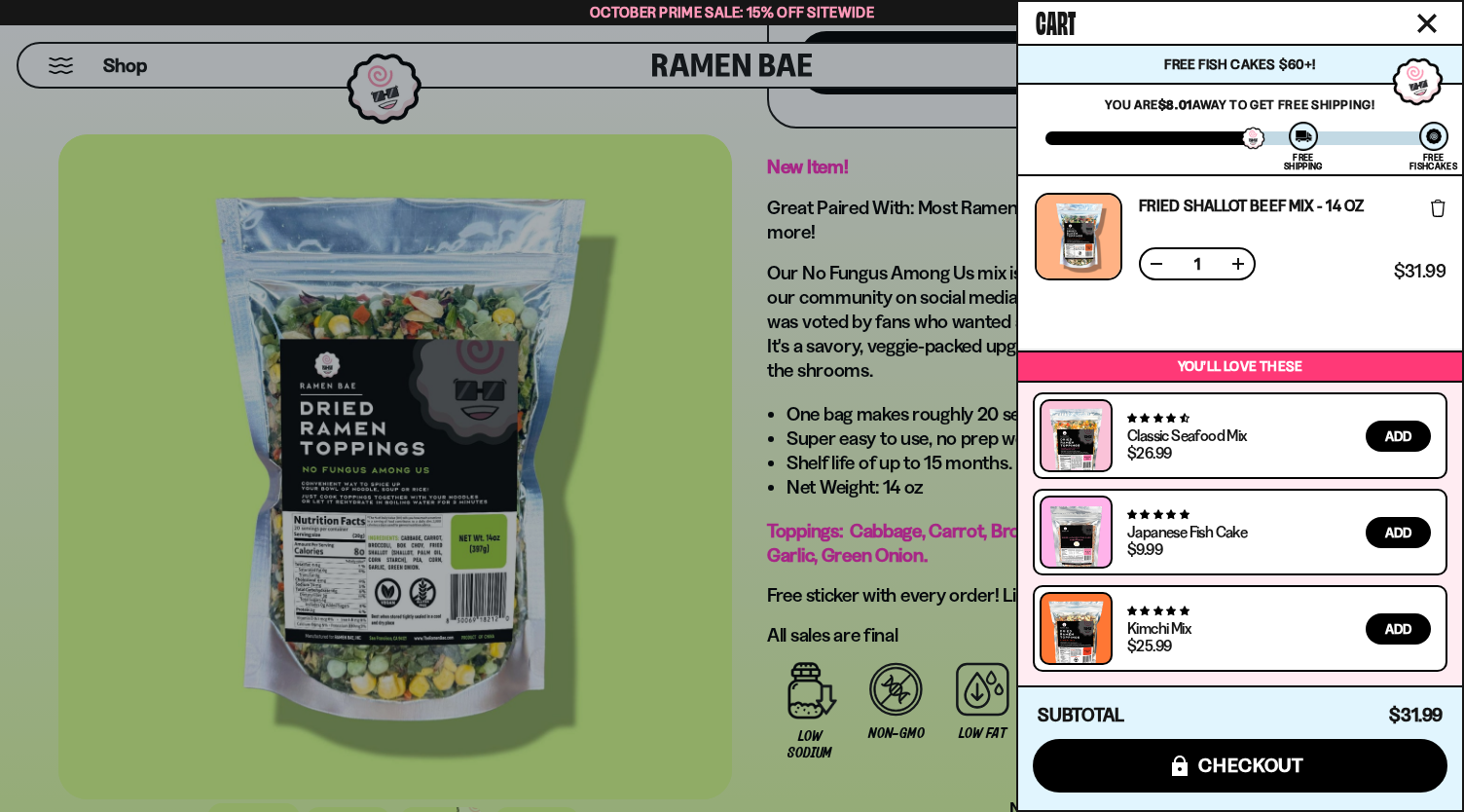
click at [1233, 261] on button at bounding box center [1238, 264] width 20 height 20
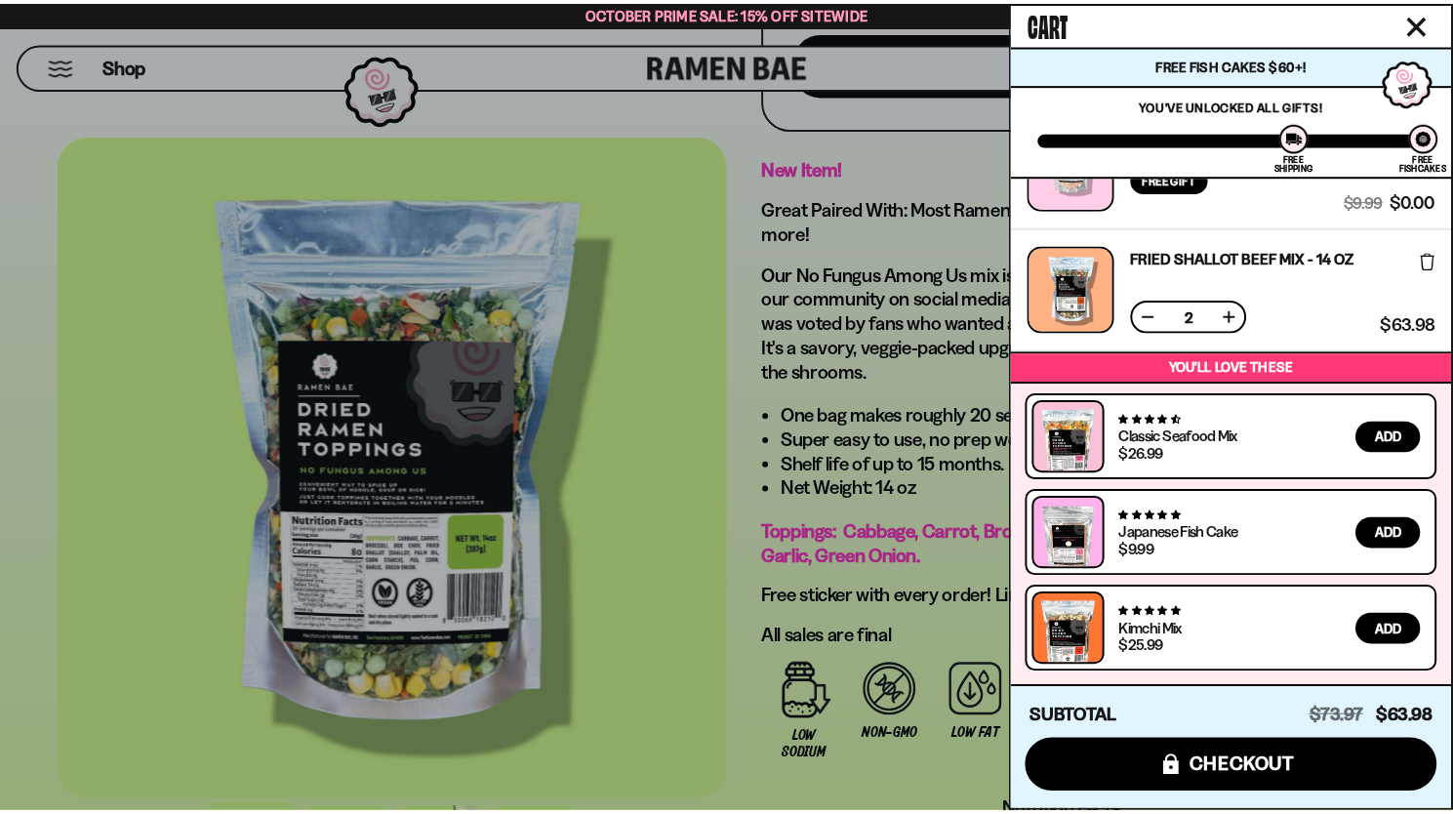
scroll to position [0, 0]
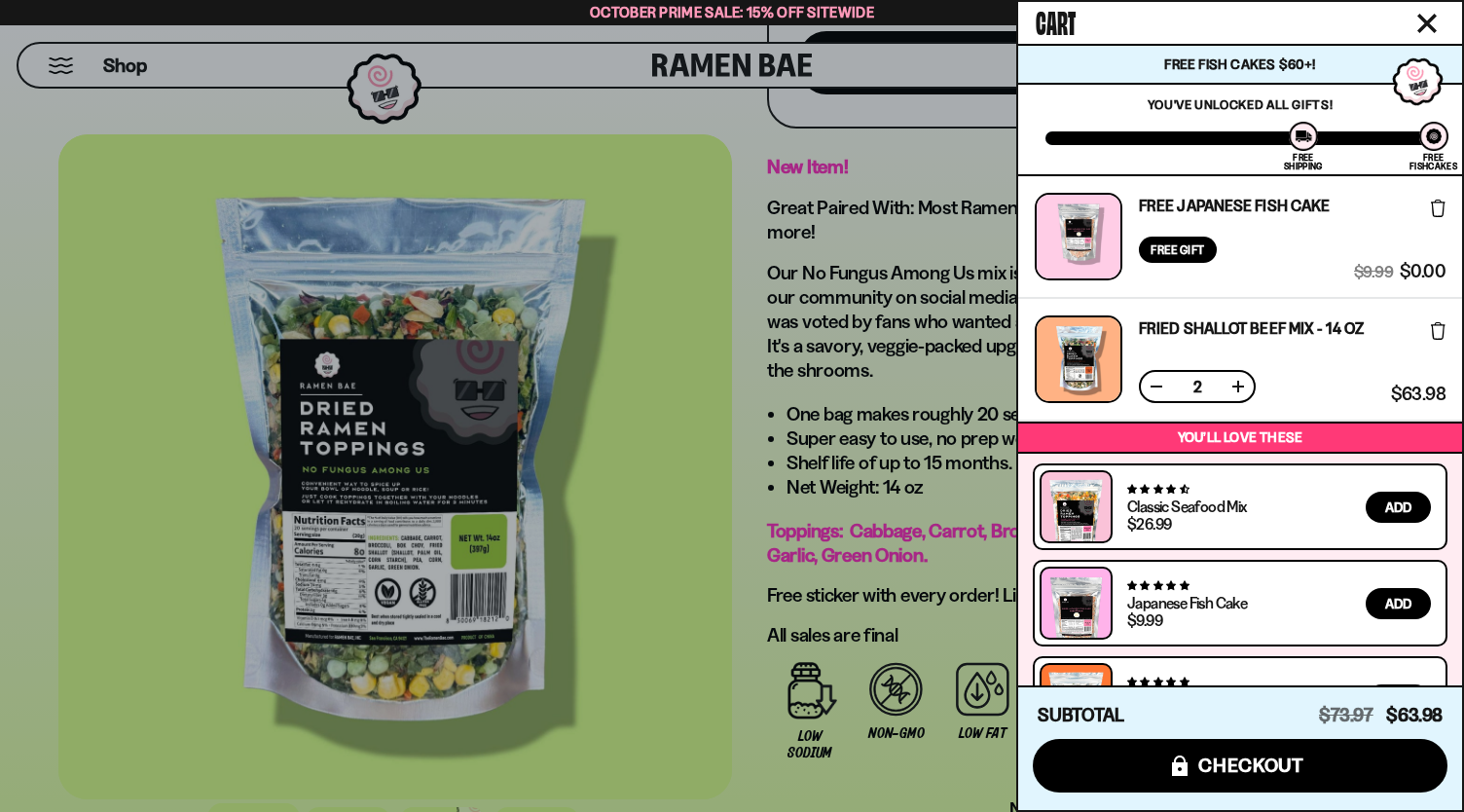
click at [1153, 384] on button at bounding box center [1157, 387] width 20 height 20
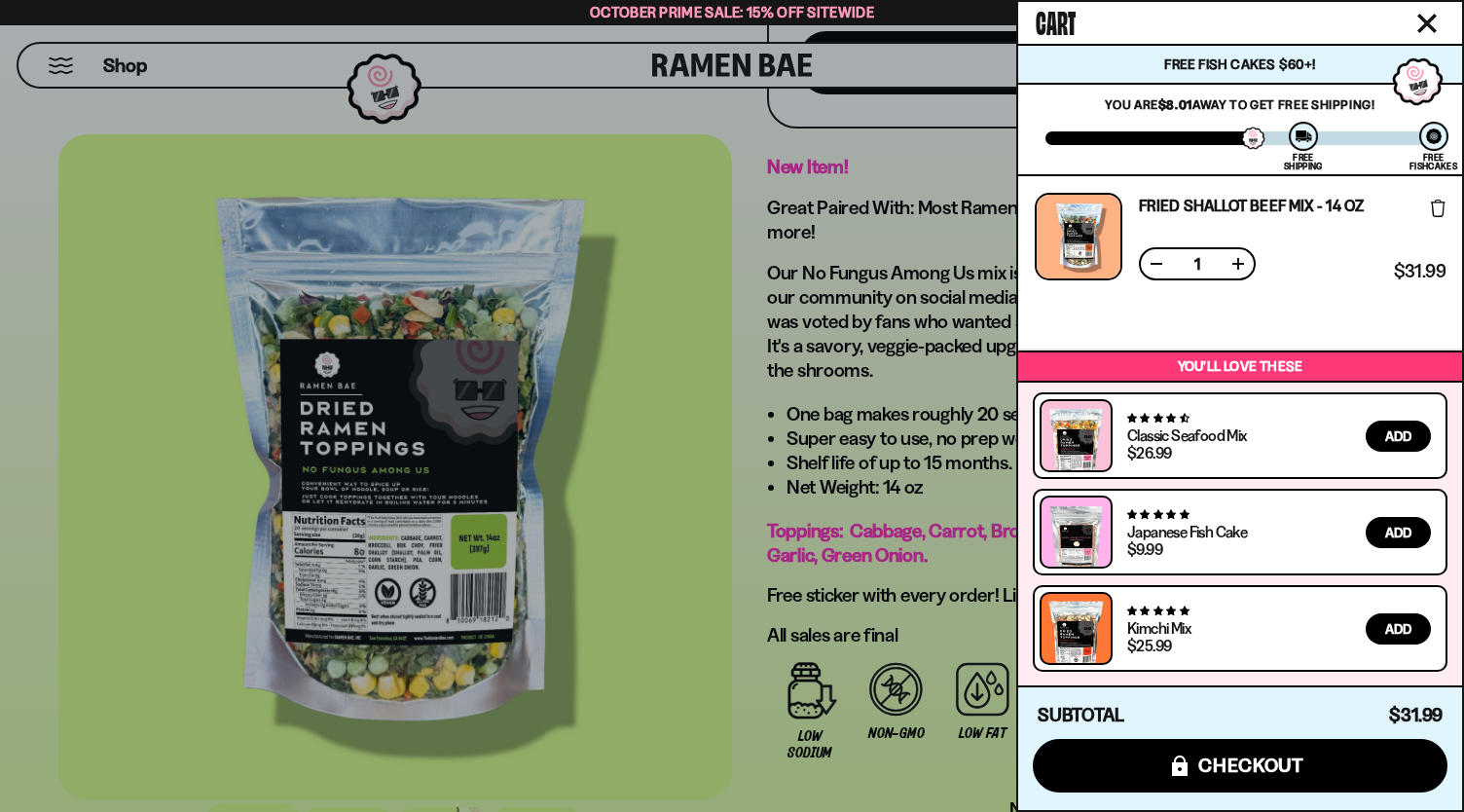
click at [729, 358] on div at bounding box center [732, 406] width 1464 height 812
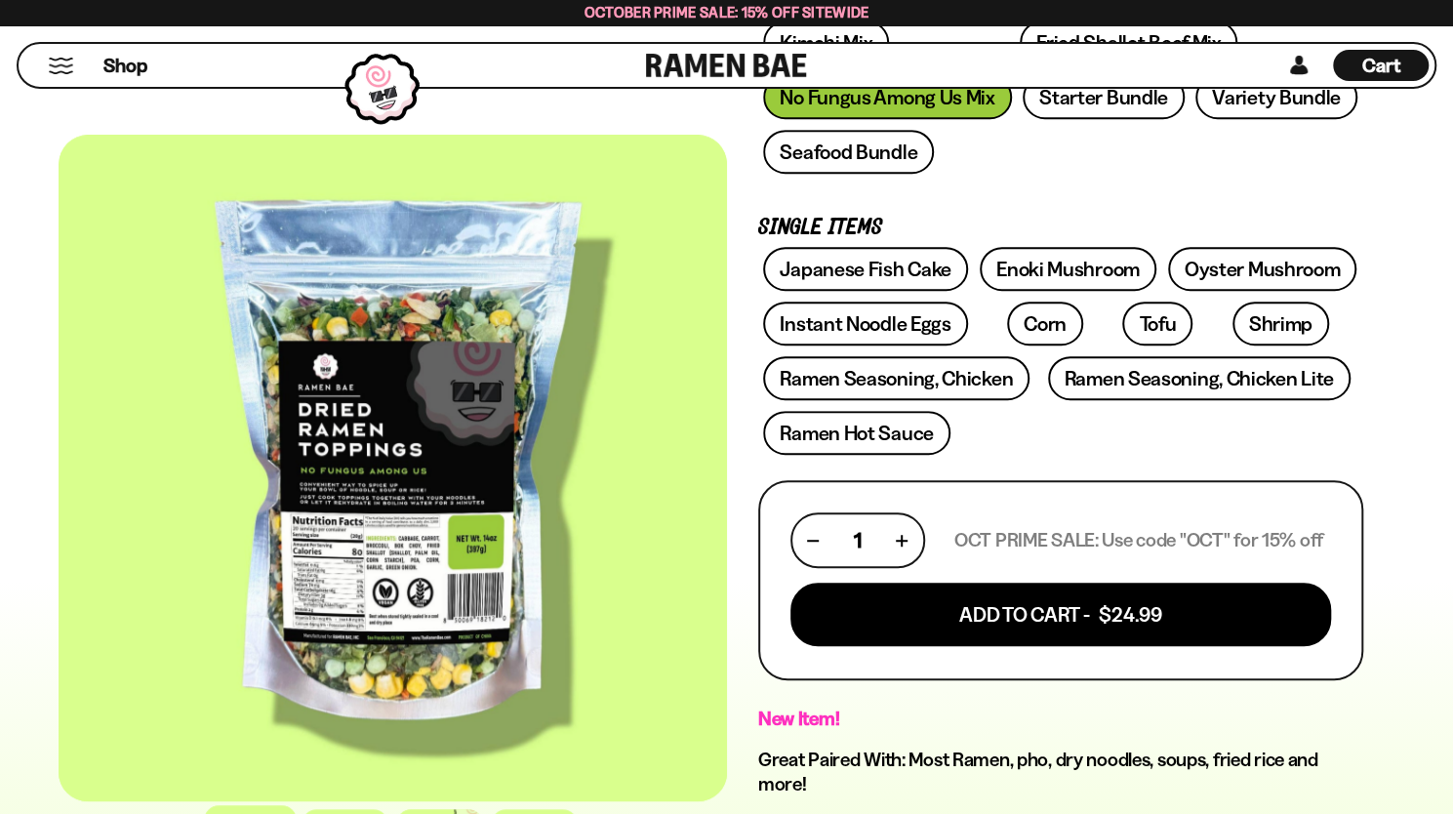
scroll to position [444, 0]
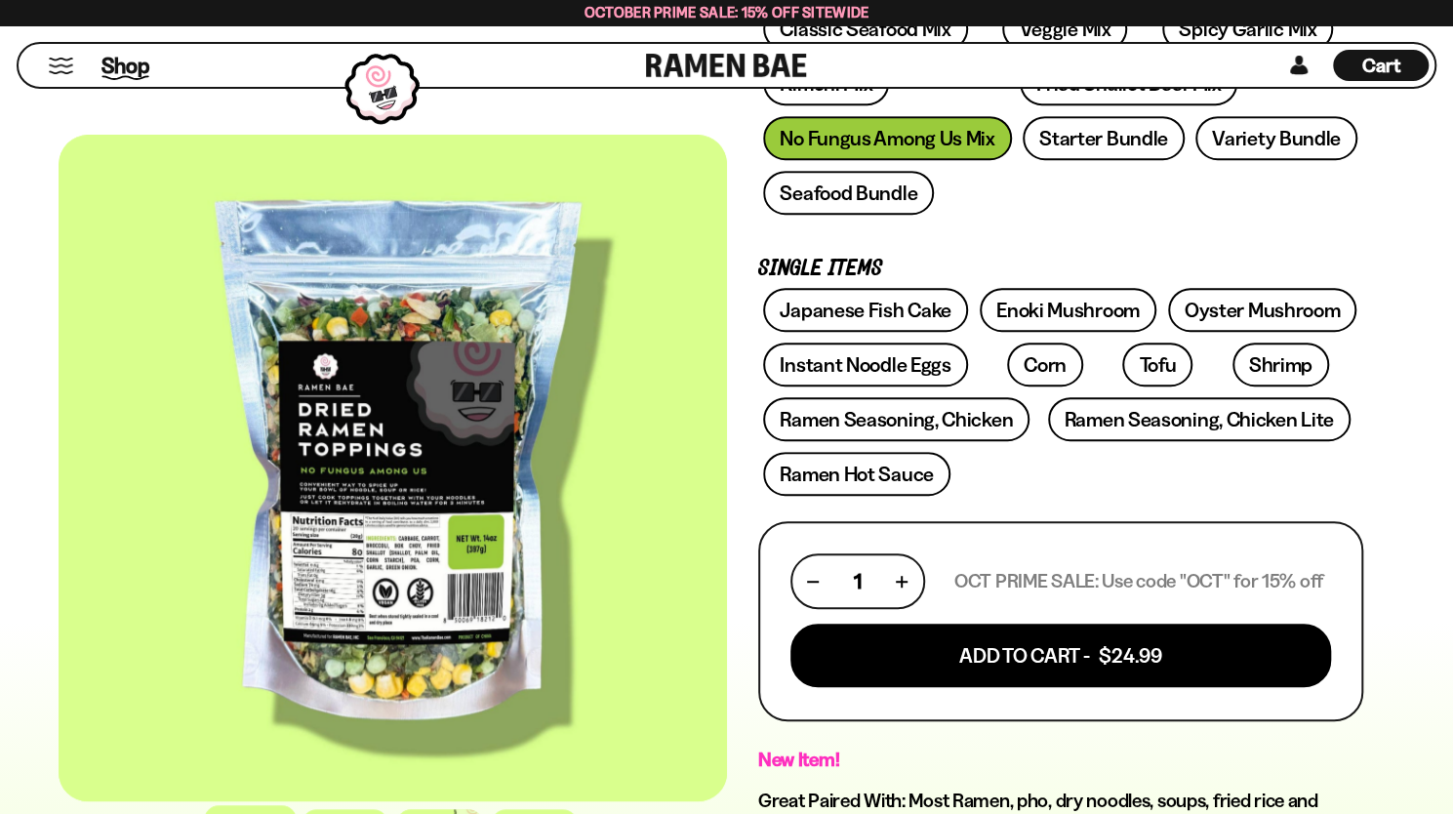
click at [122, 67] on span "Shop" at bounding box center [125, 65] width 48 height 29
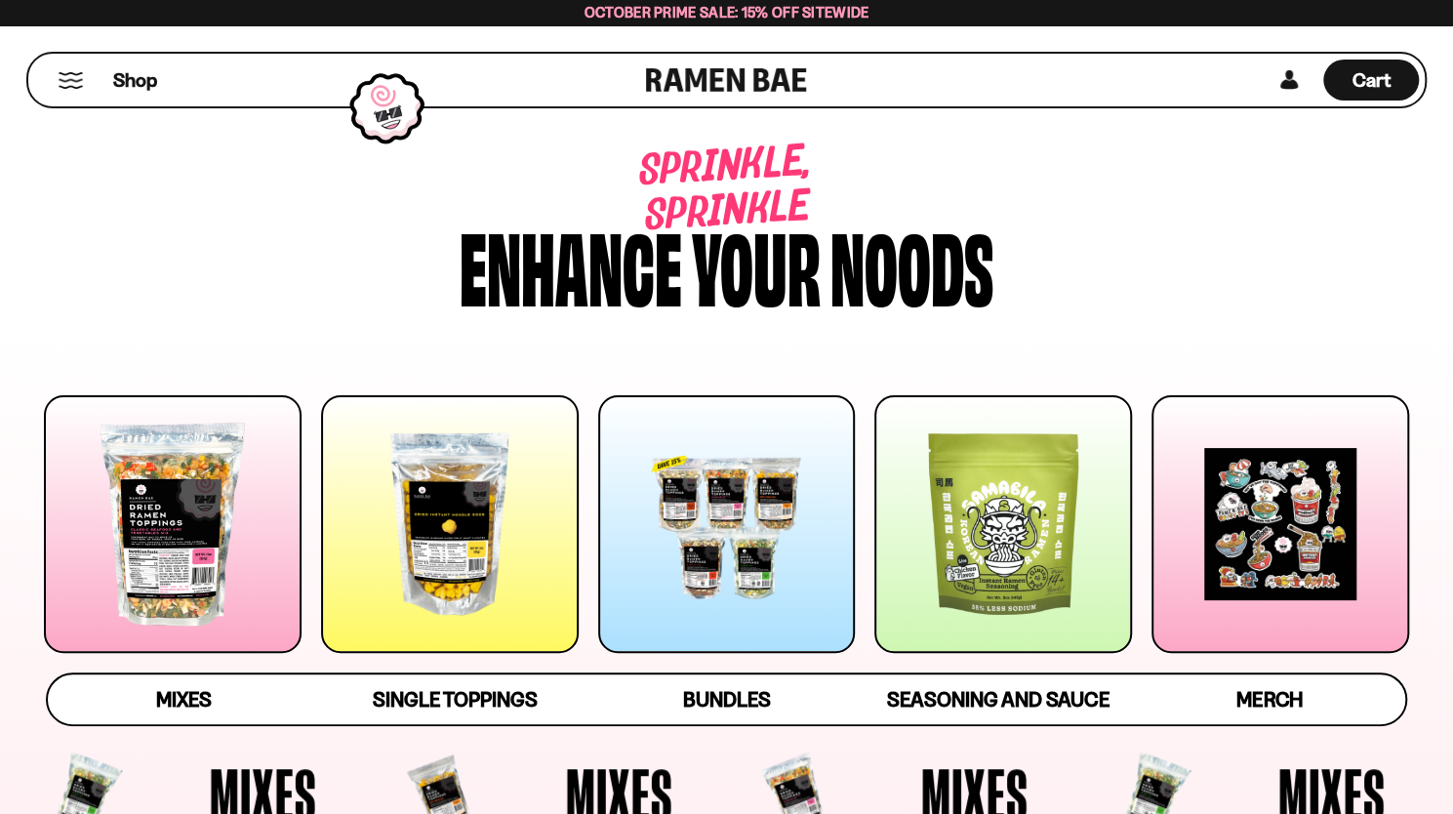
click at [1054, 561] on div at bounding box center [1003, 524] width 258 height 258
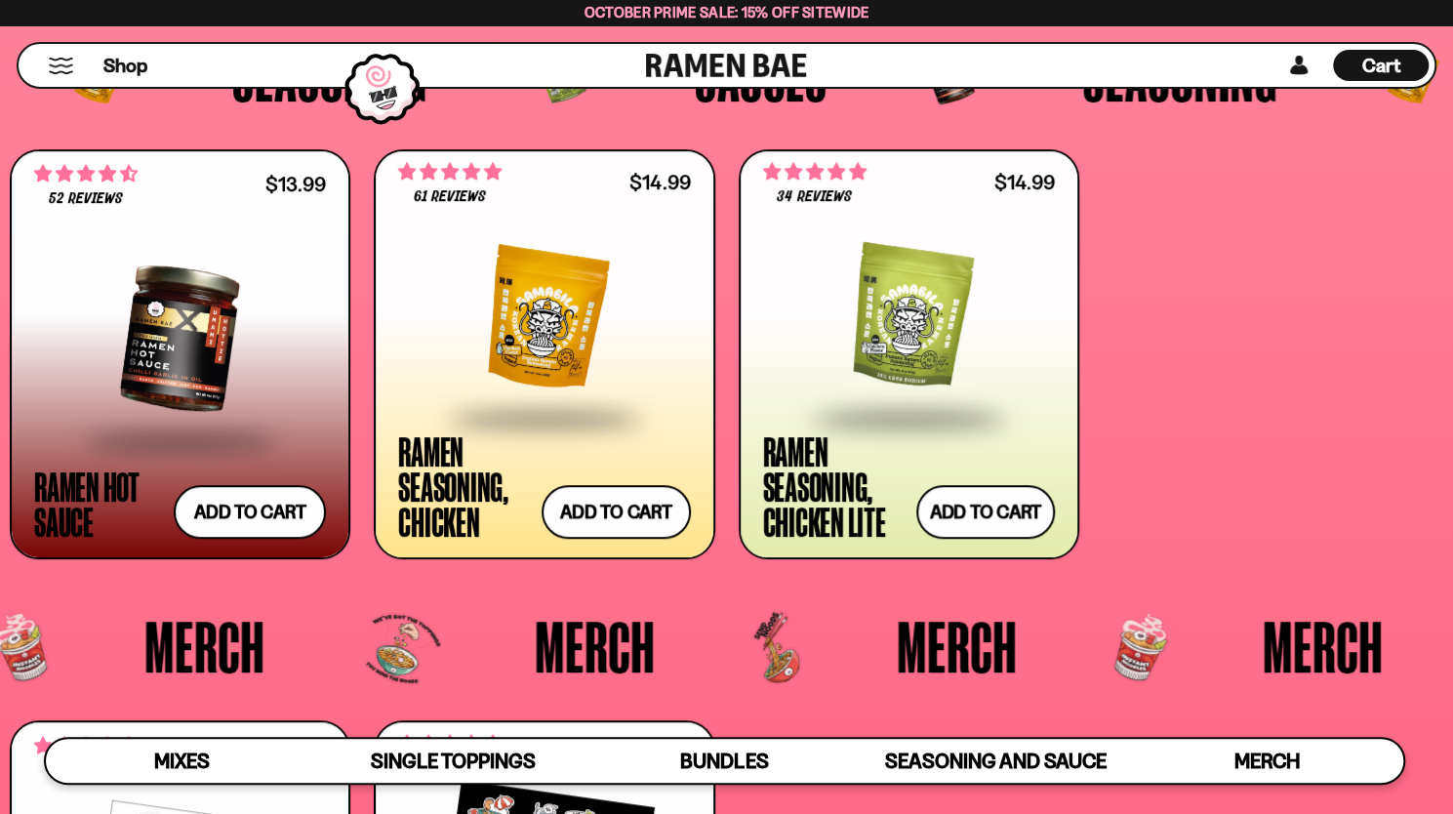
scroll to position [4597, 0]
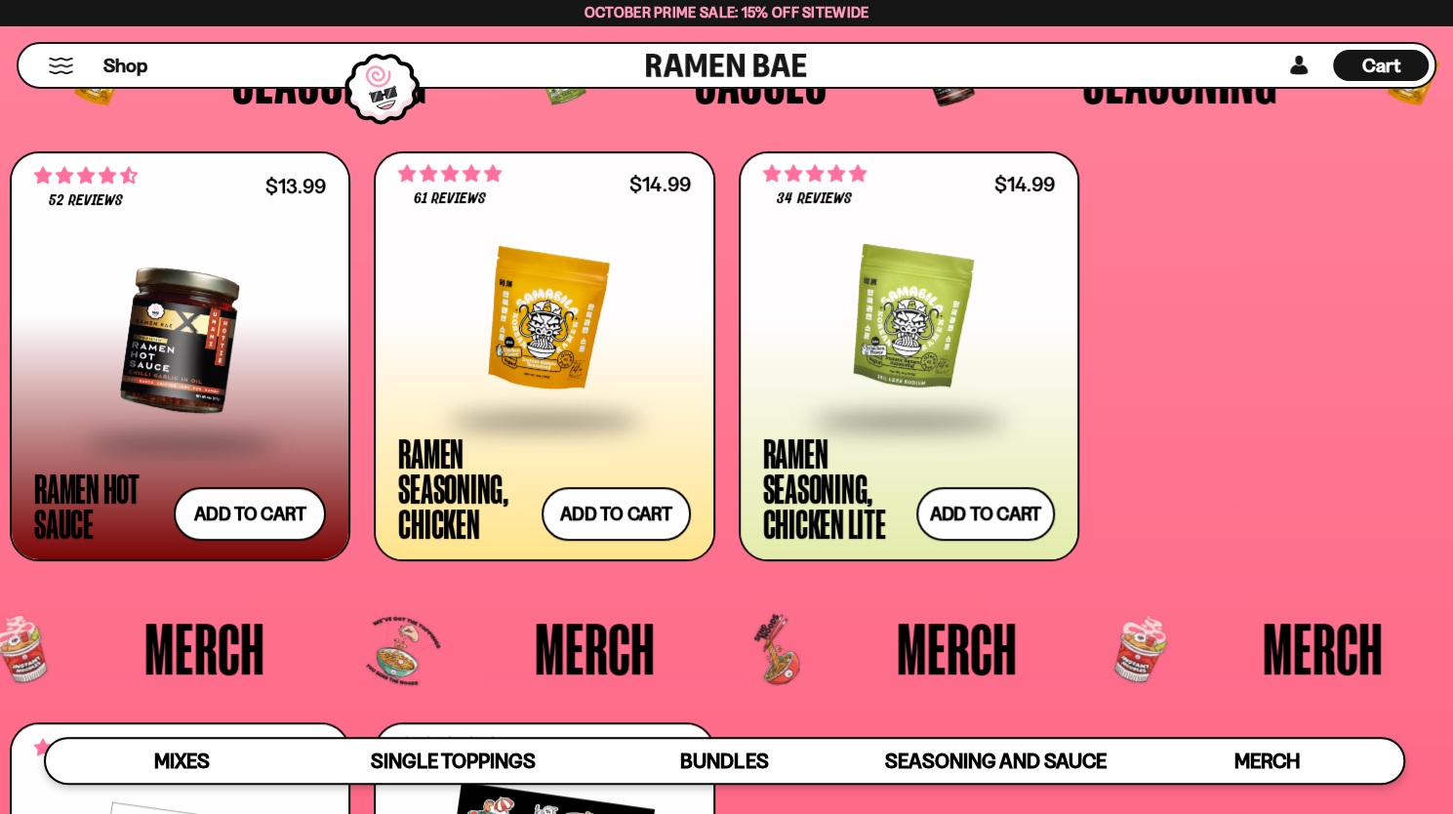
click at [964, 368] on div at bounding box center [909, 319] width 292 height 195
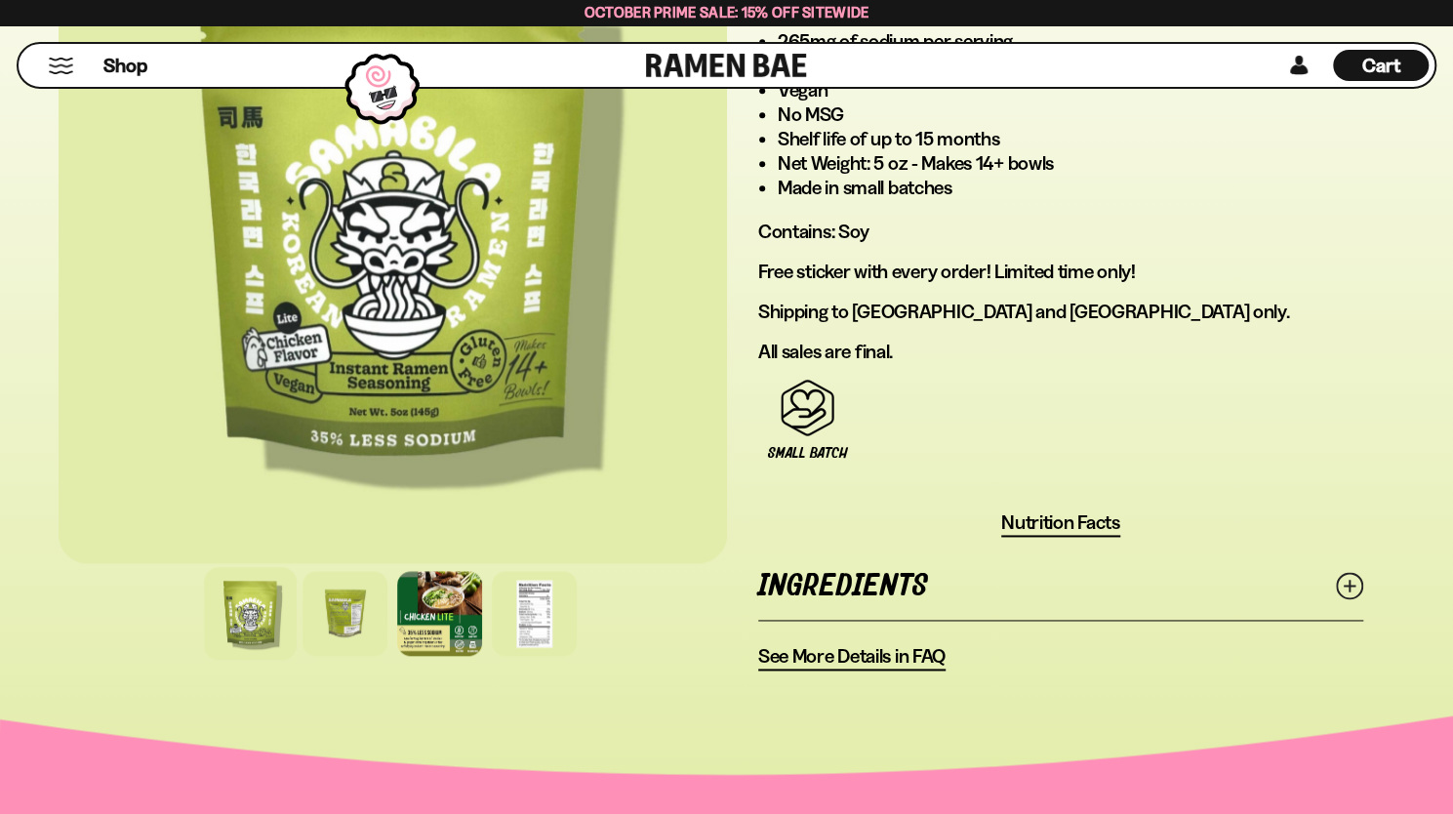
scroll to position [1366, 0]
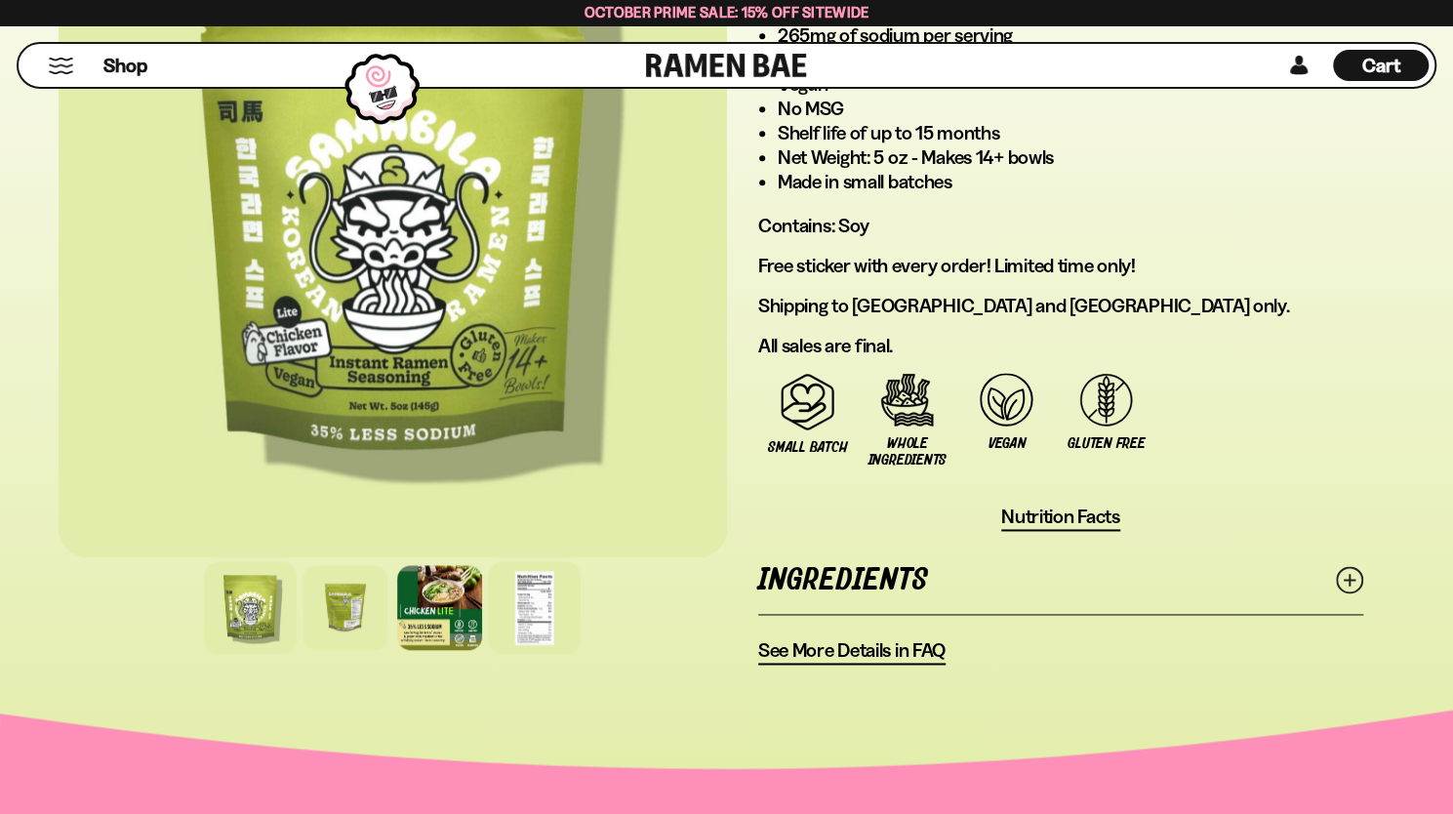
click at [533, 610] on div at bounding box center [534, 607] width 93 height 93
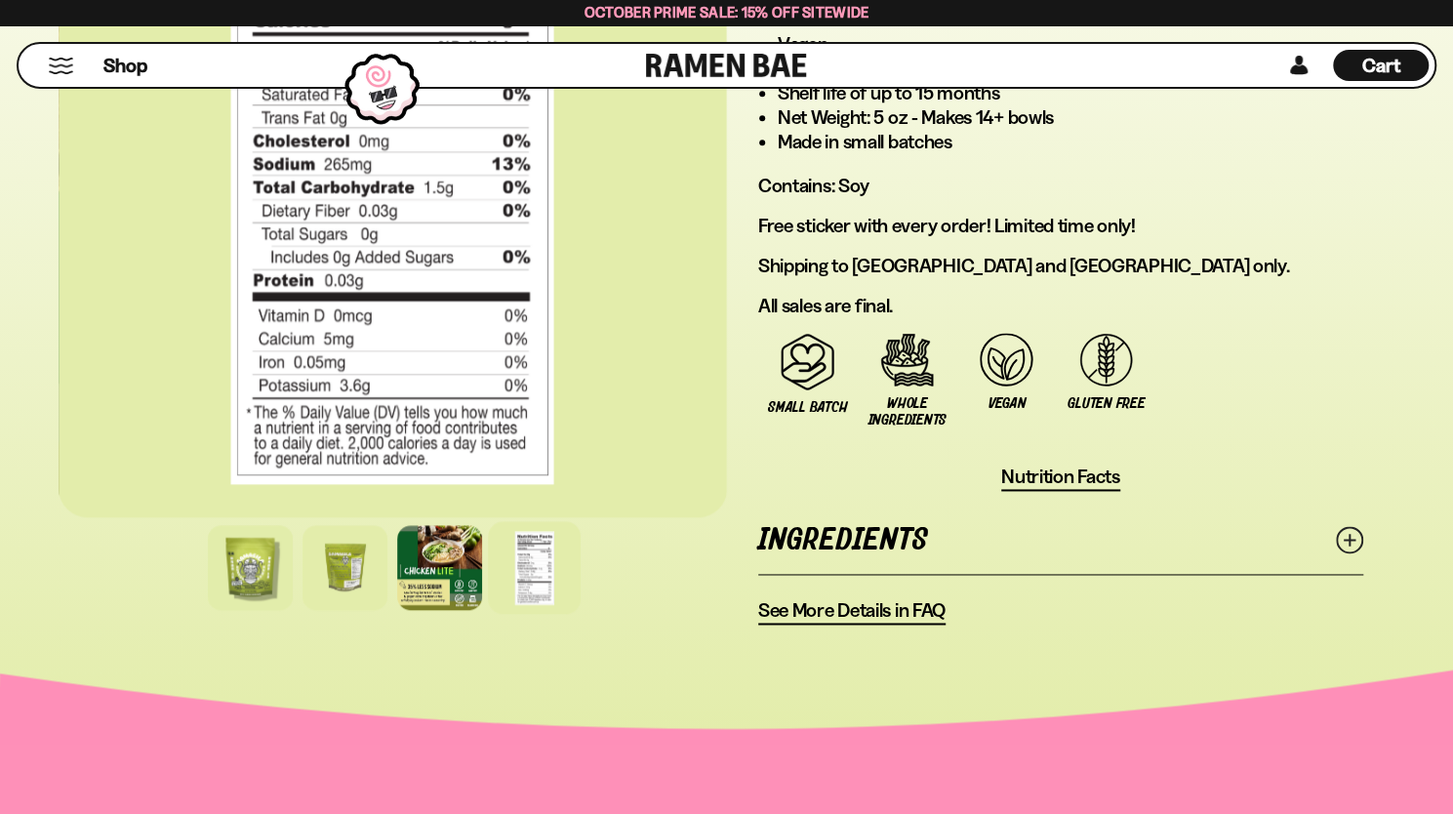
scroll to position [1420, 0]
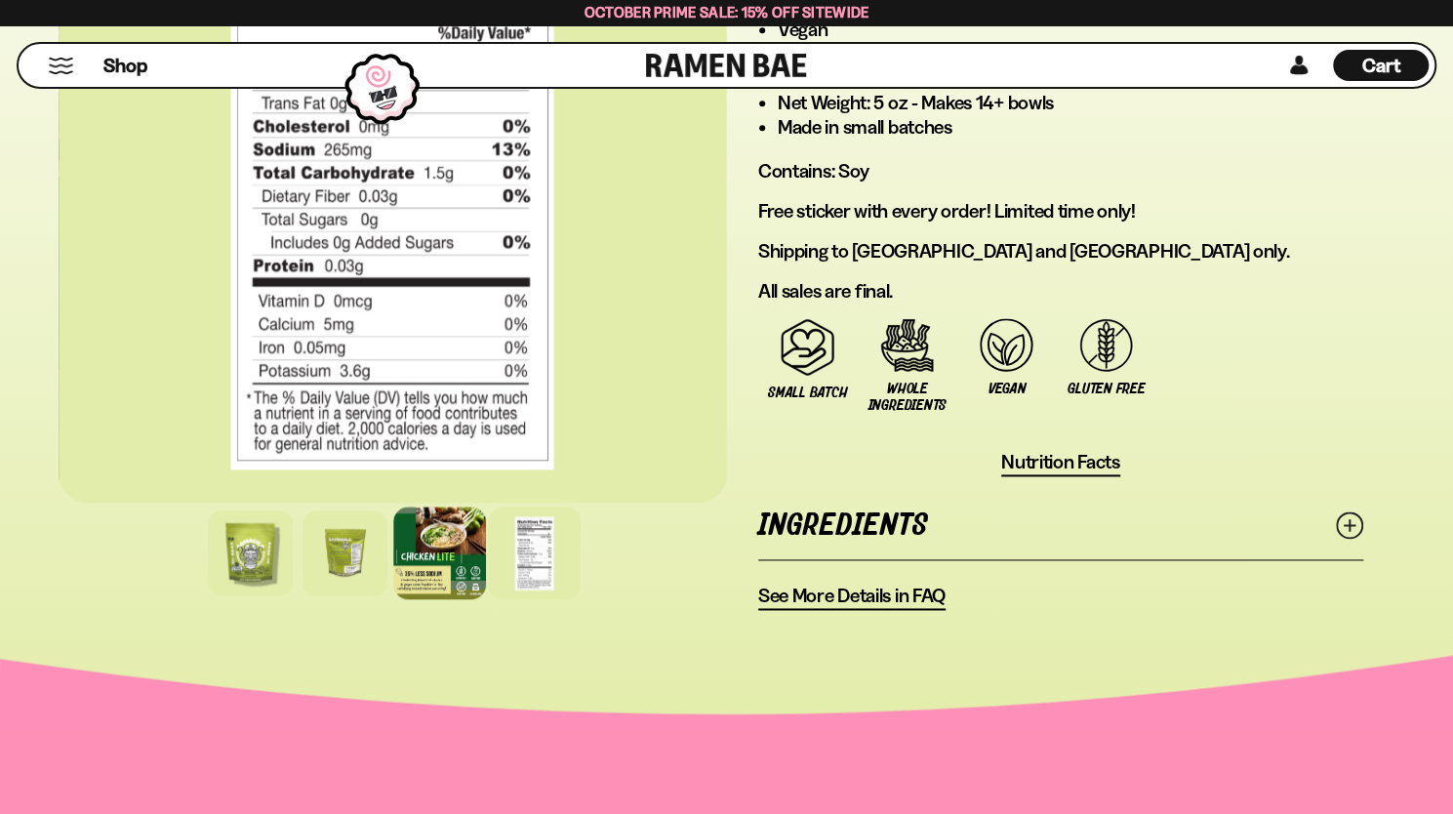
click at [433, 572] on div at bounding box center [439, 552] width 93 height 93
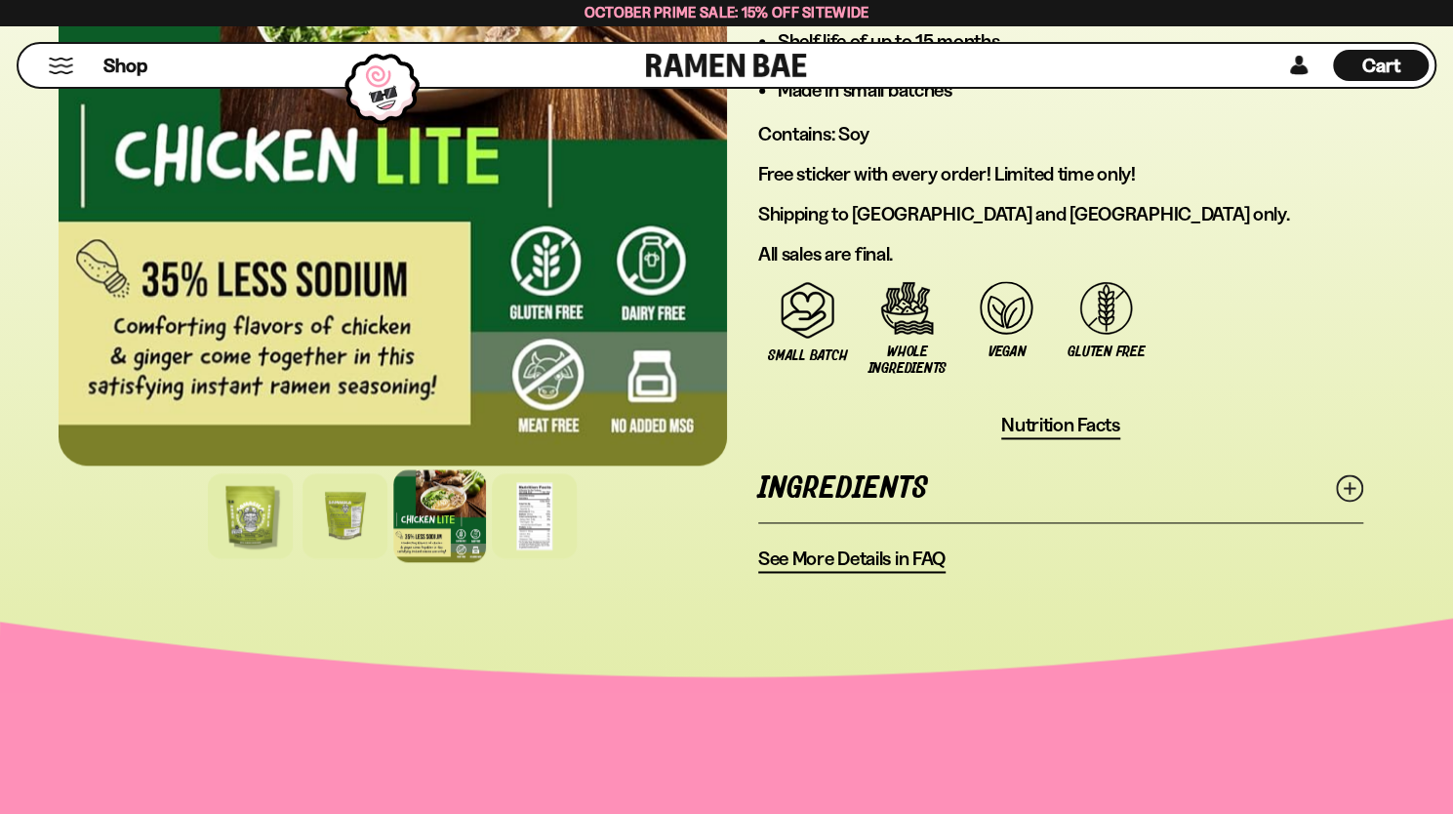
scroll to position [1465, 0]
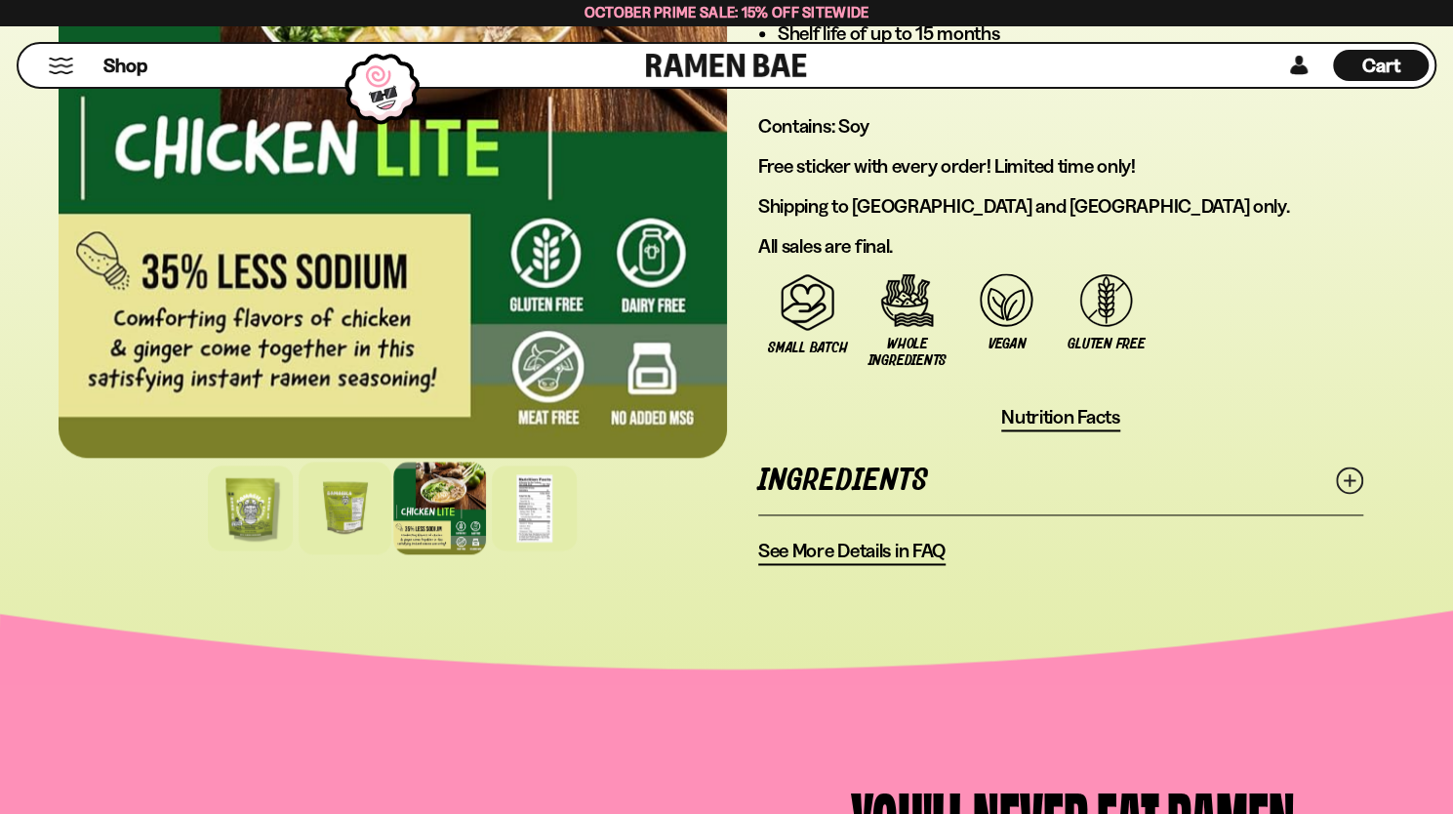
click at [368, 510] on div at bounding box center [345, 507] width 93 height 93
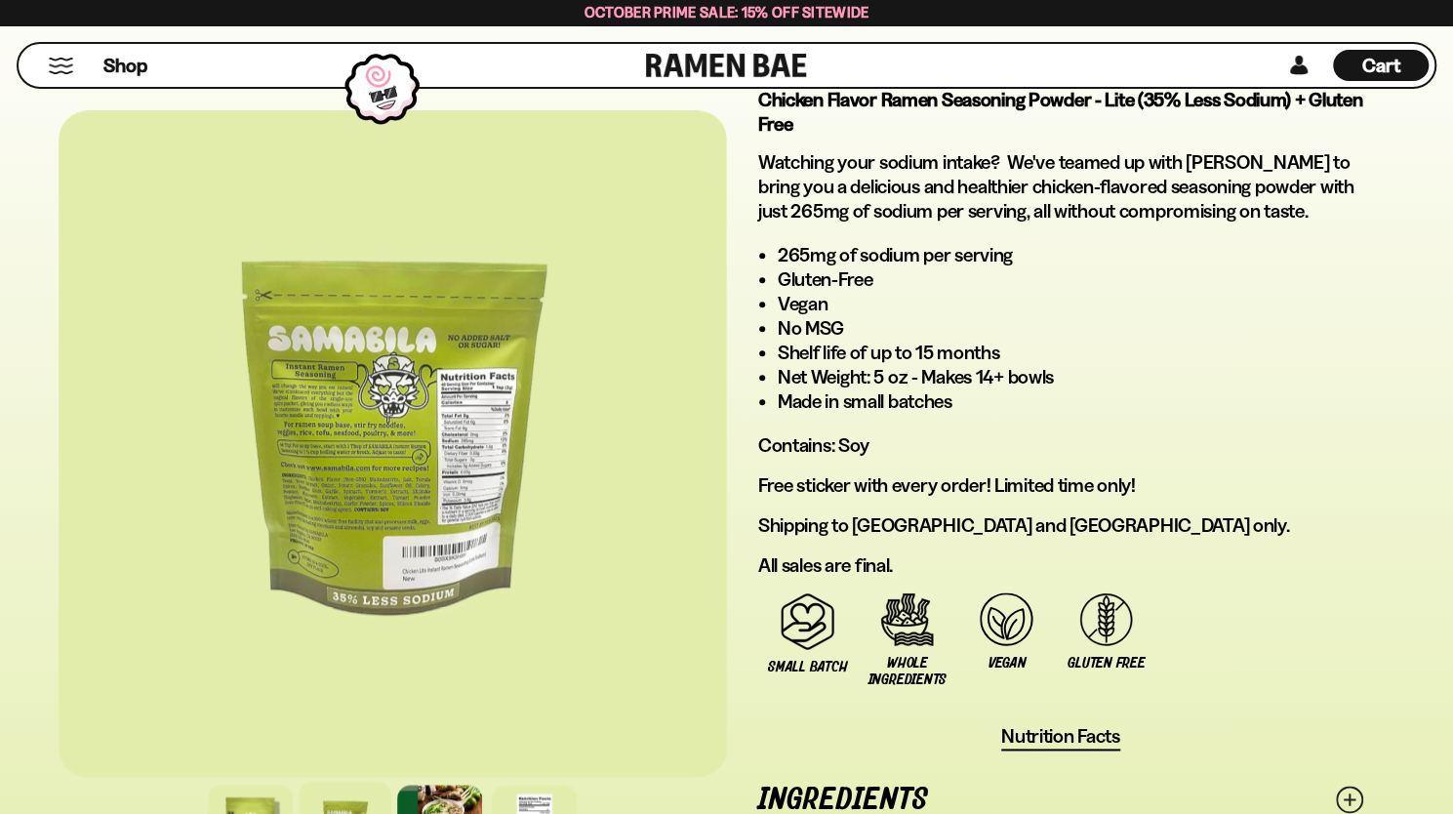
scroll to position [1147, 0]
click at [368, 510] on div at bounding box center [393, 442] width 668 height 666
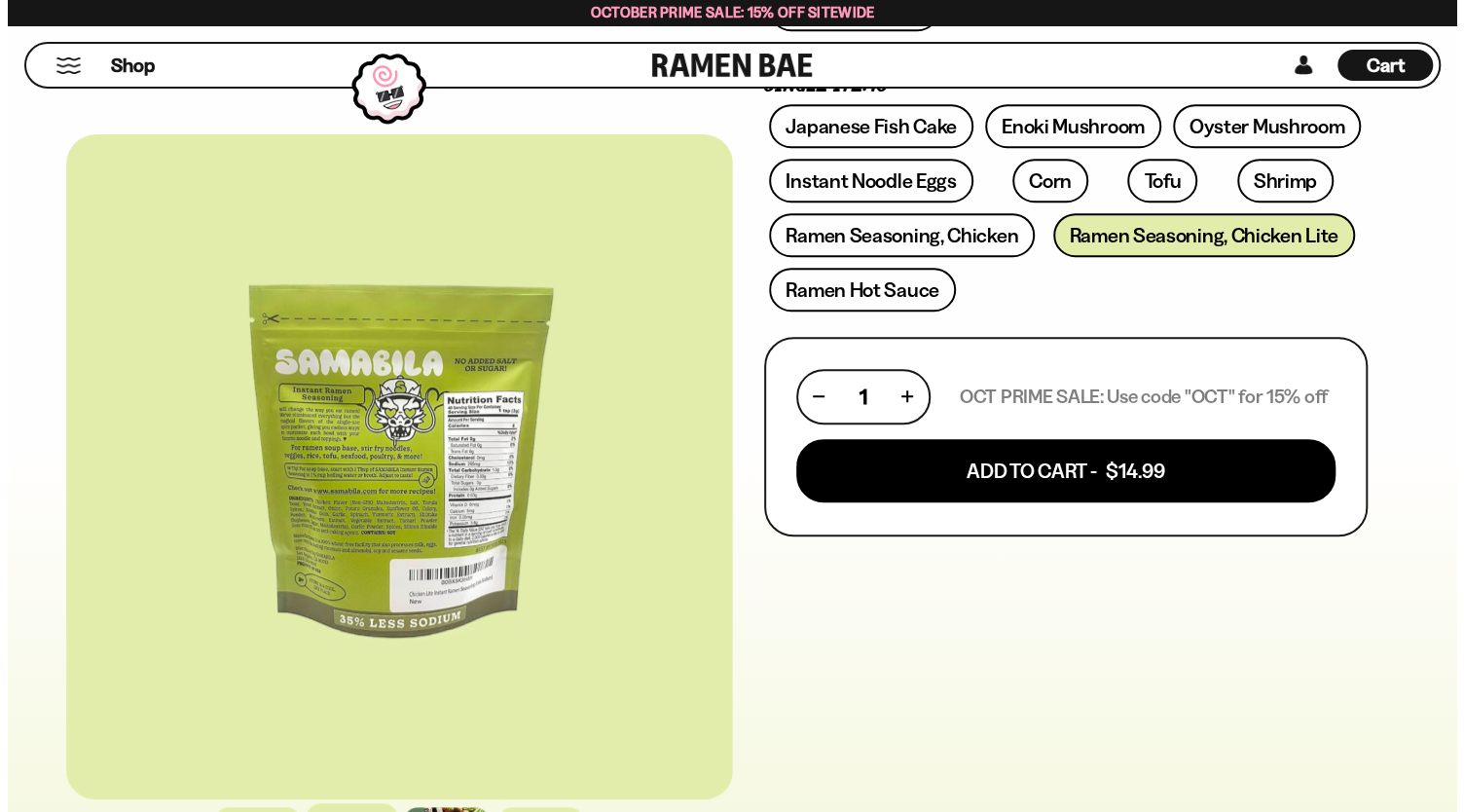
scroll to position [725, 0]
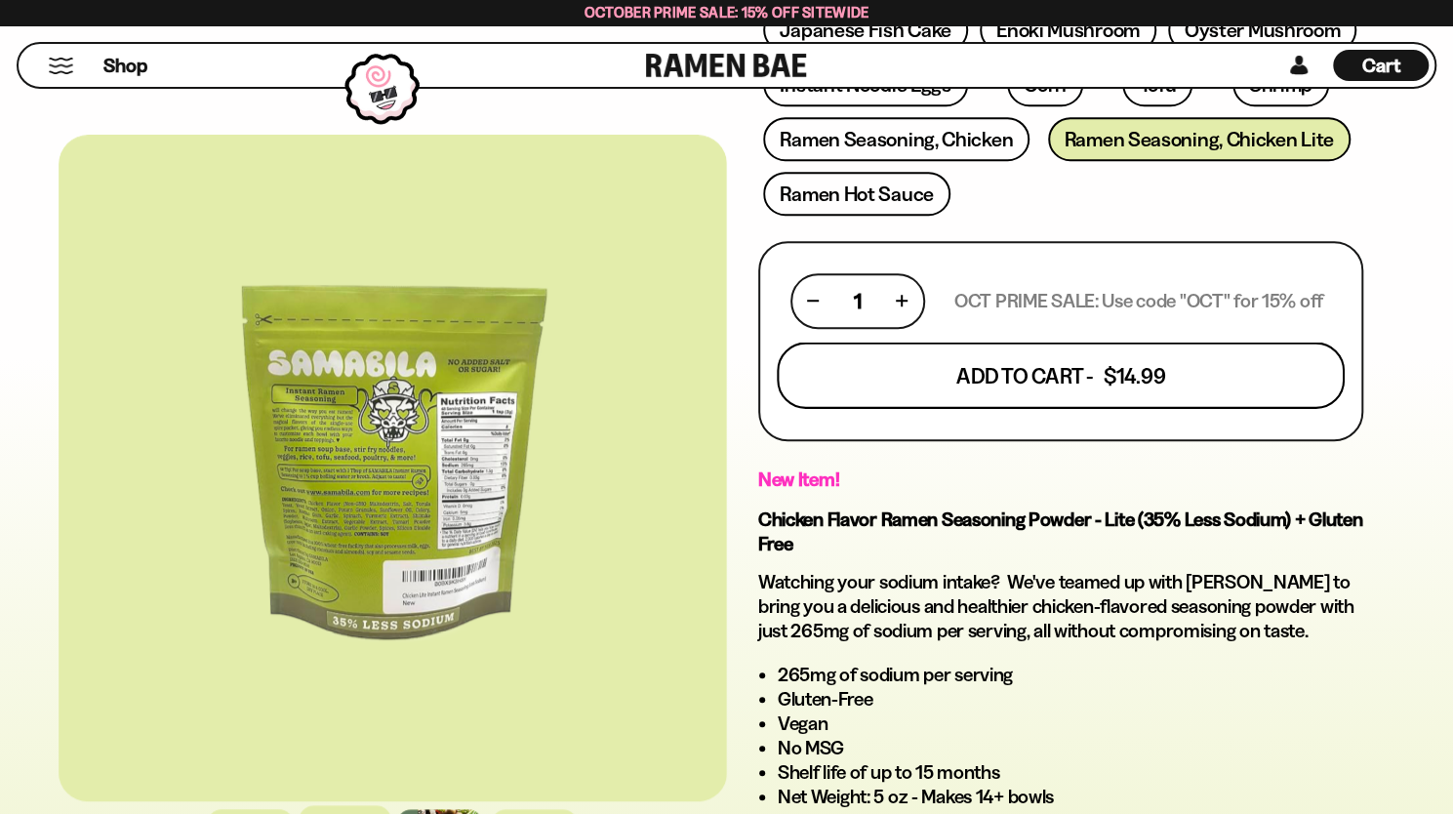
click at [1020, 380] on button "Add To Cart - $14.99" at bounding box center [1061, 374] width 568 height 66
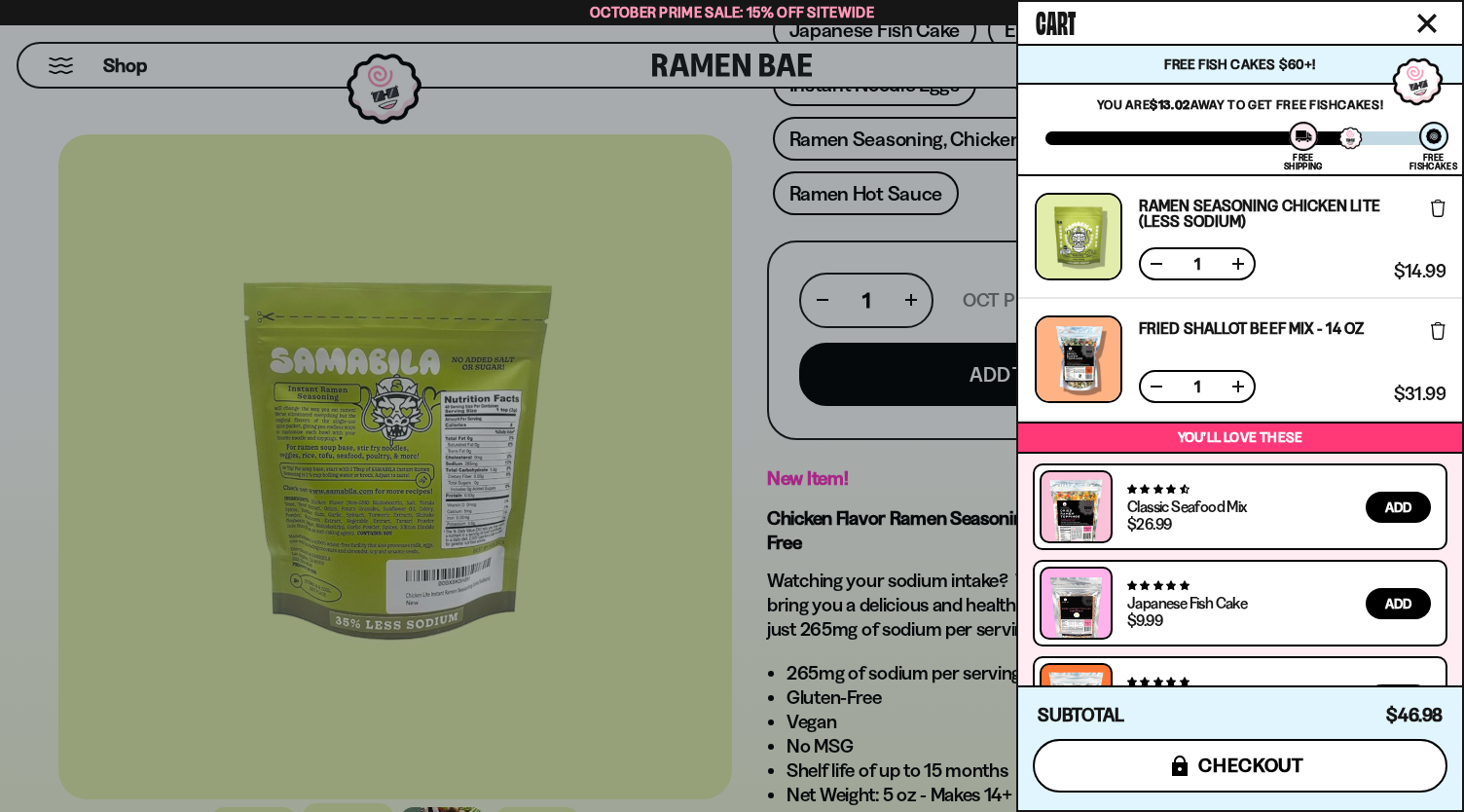
click at [1212, 762] on span "checkout" at bounding box center [1251, 764] width 106 height 21
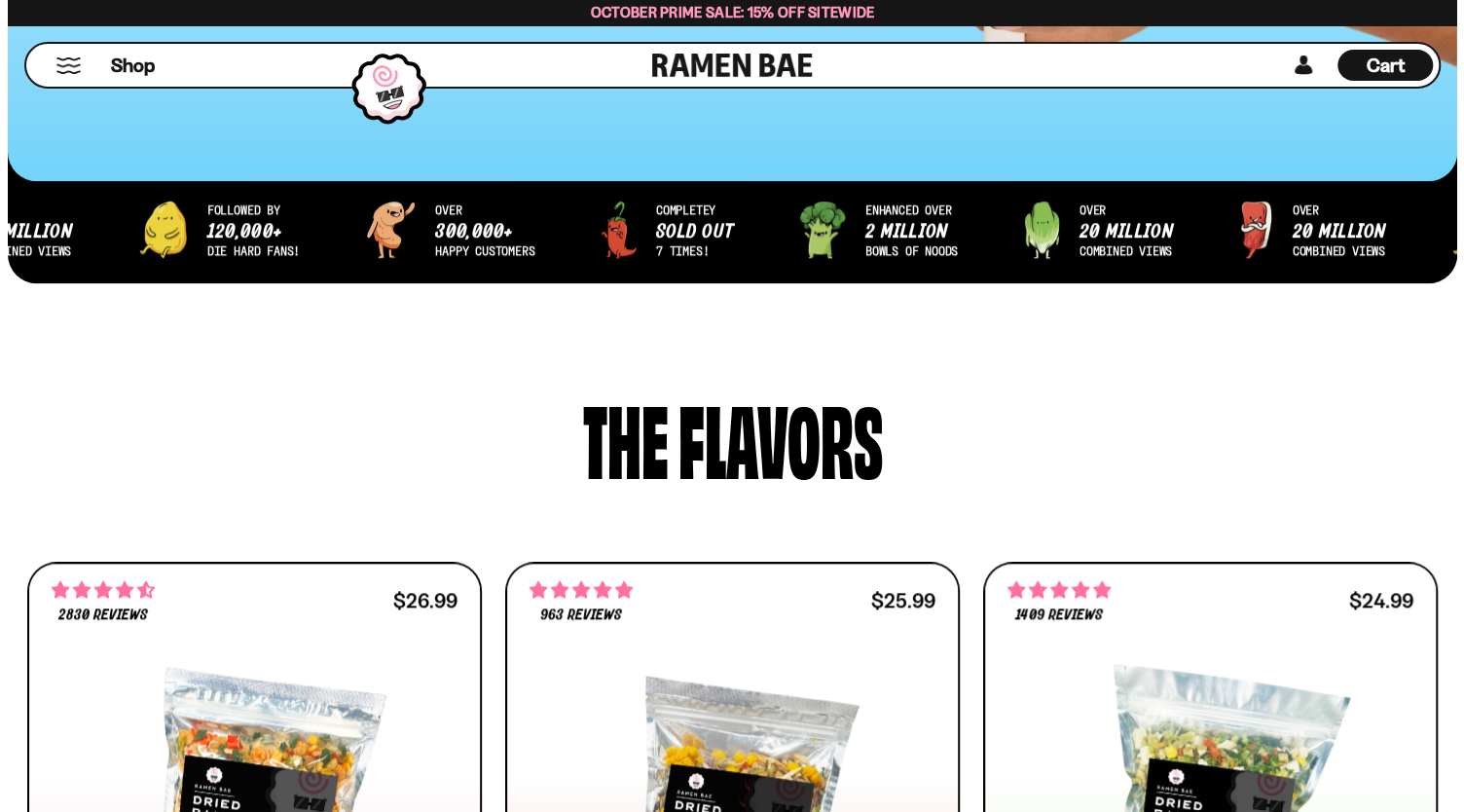
scroll to position [656, 0]
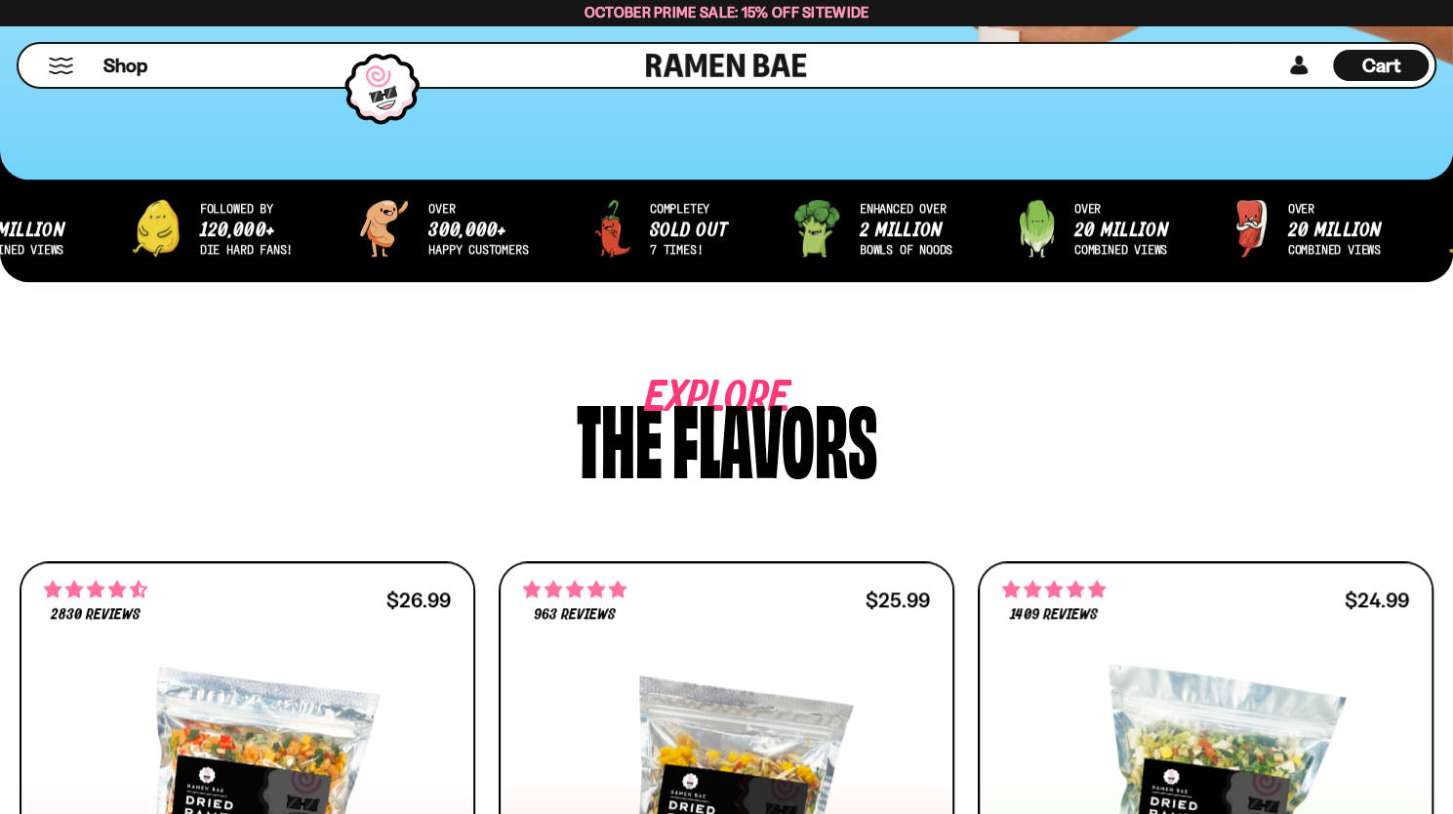
click at [1359, 67] on div "Cart D0381C2F-513E-4F90-8A41-6F0A75DCBAAA" at bounding box center [1381, 65] width 96 height 31
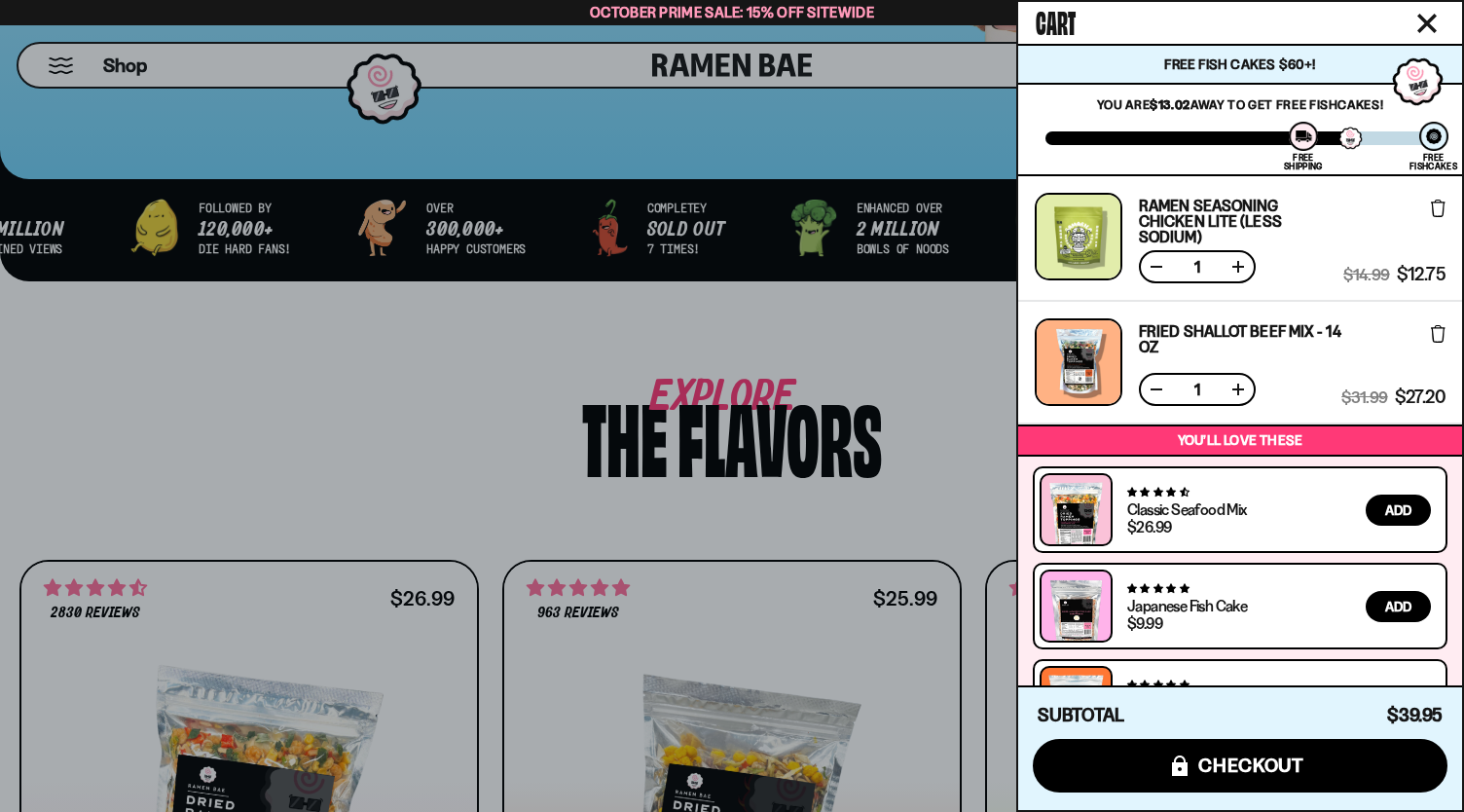
click at [1155, 261] on button at bounding box center [1157, 267] width 20 height 20
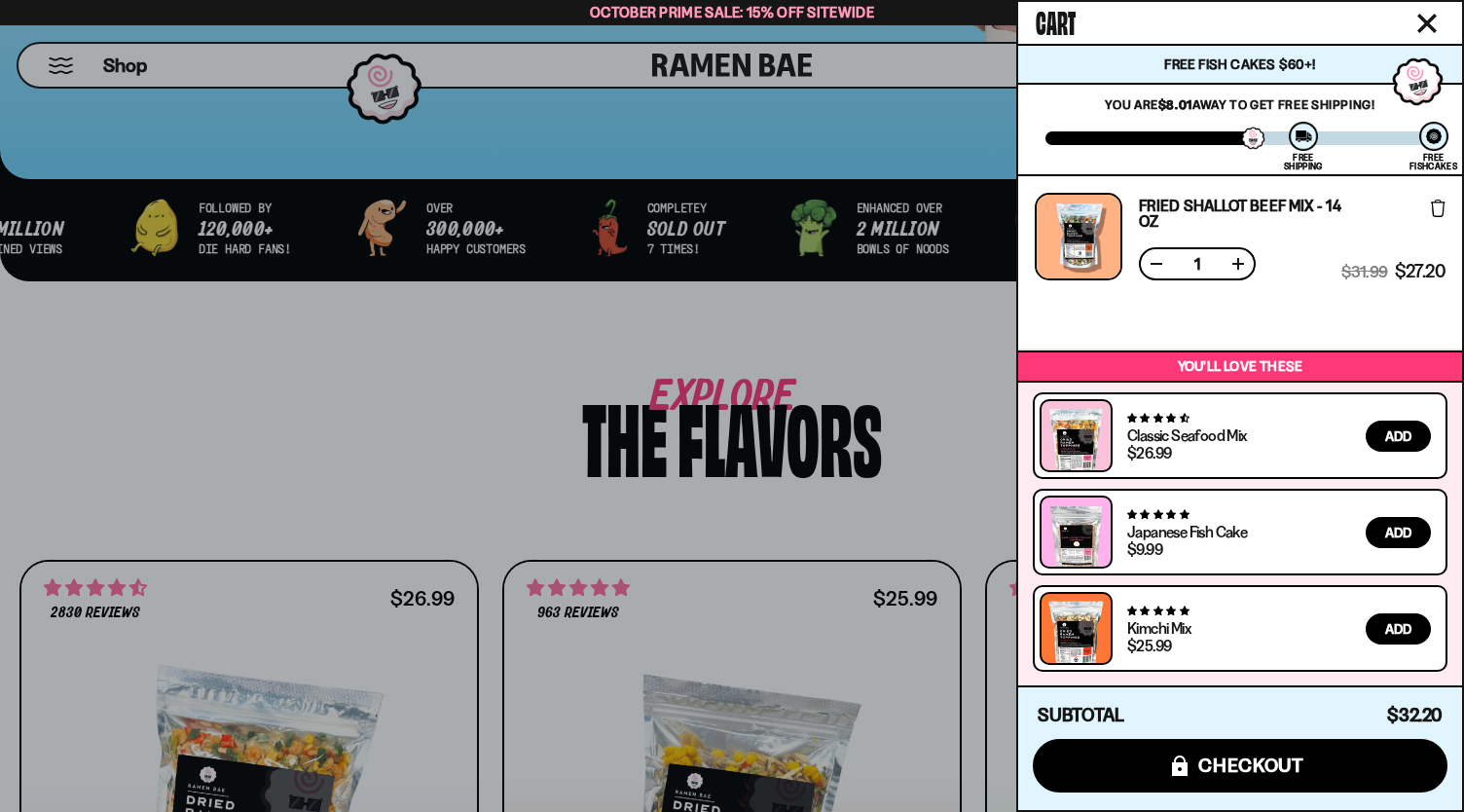
click at [1236, 261] on button at bounding box center [1238, 264] width 20 height 20
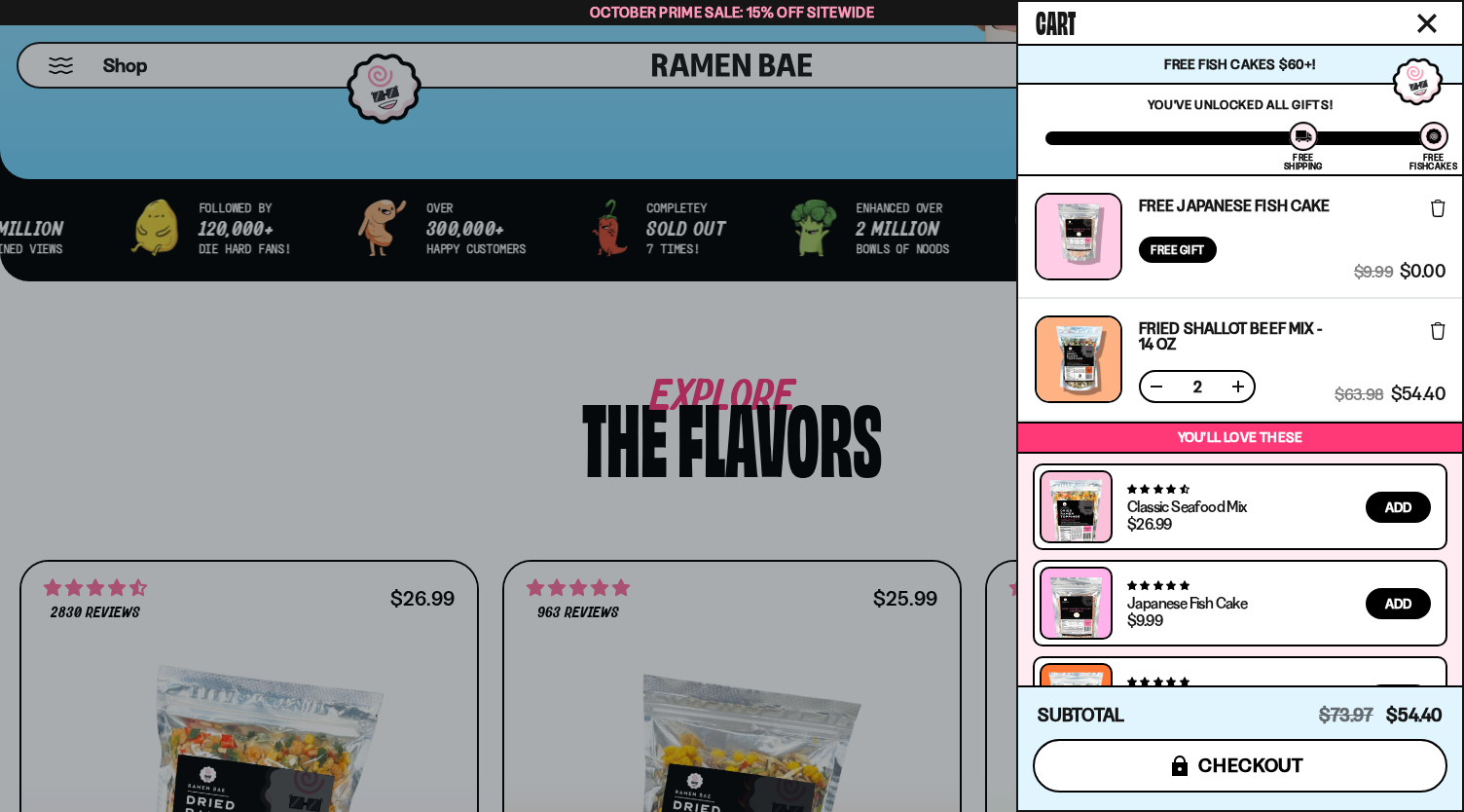
click at [1270, 762] on span "checkout" at bounding box center [1251, 764] width 106 height 21
